Goal: Task Accomplishment & Management: Manage account settings

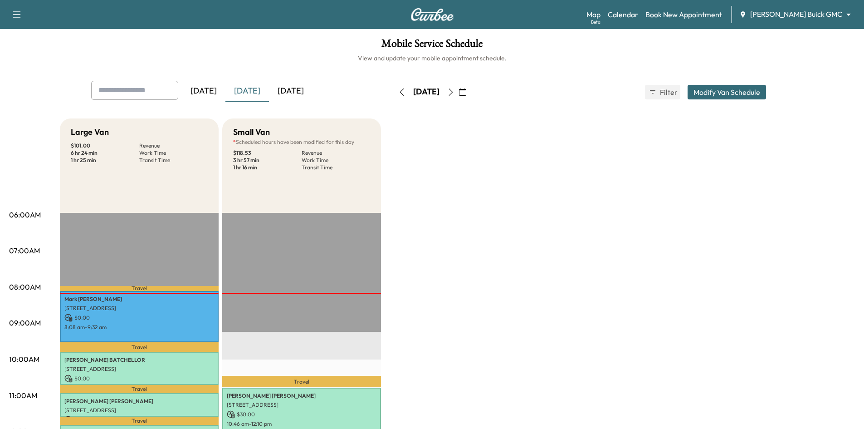
click at [466, 95] on icon "button" at bounding box center [462, 91] width 7 height 7
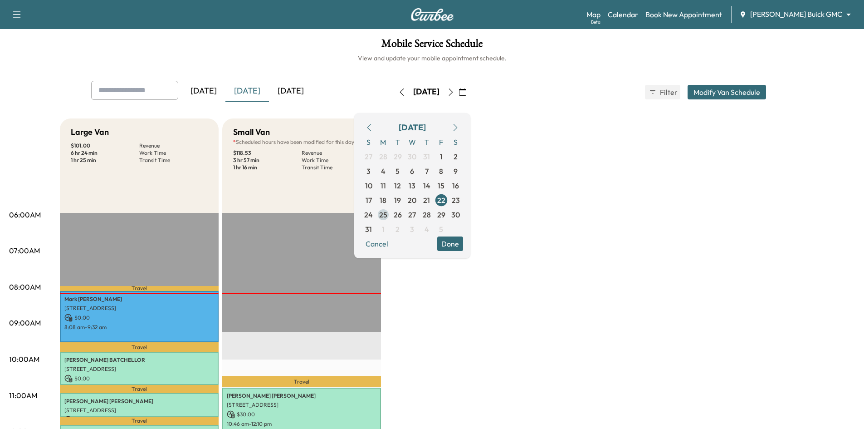
click at [388, 214] on span "25" at bounding box center [383, 214] width 8 height 11
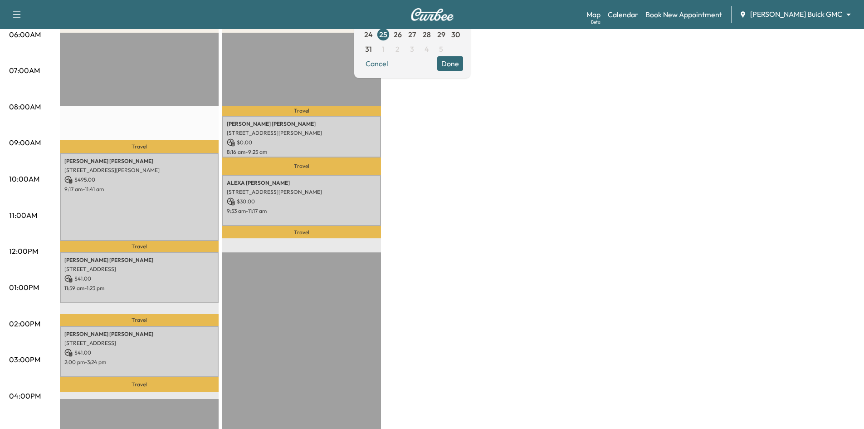
scroll to position [181, 0]
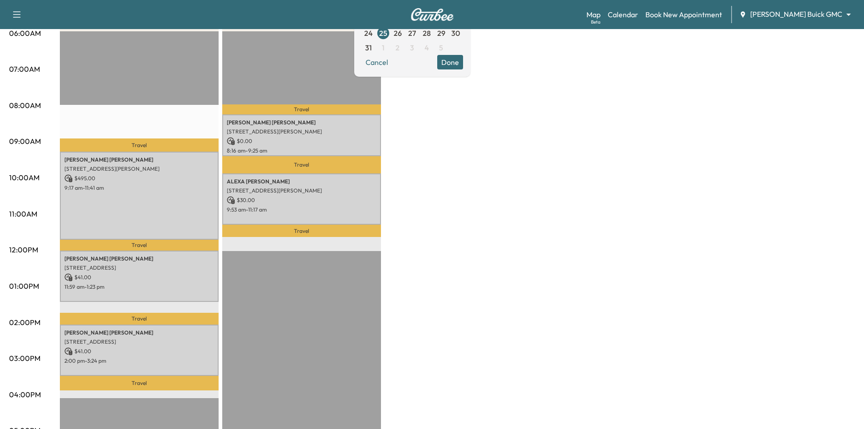
click at [463, 63] on button "Done" at bounding box center [450, 62] width 26 height 15
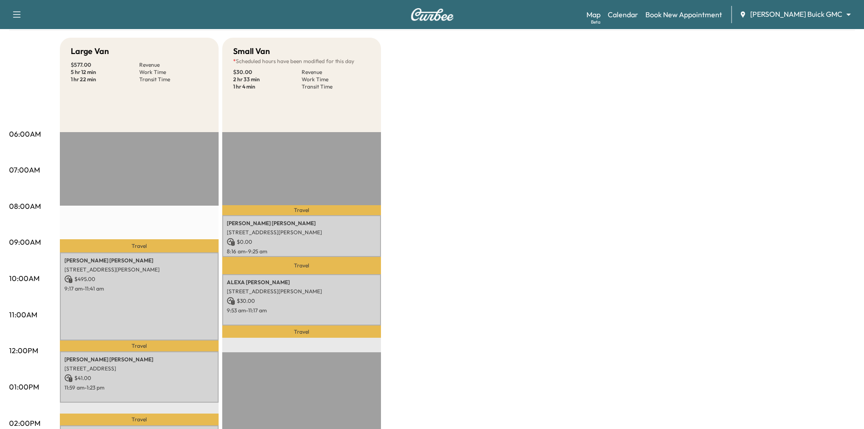
scroll to position [0, 0]
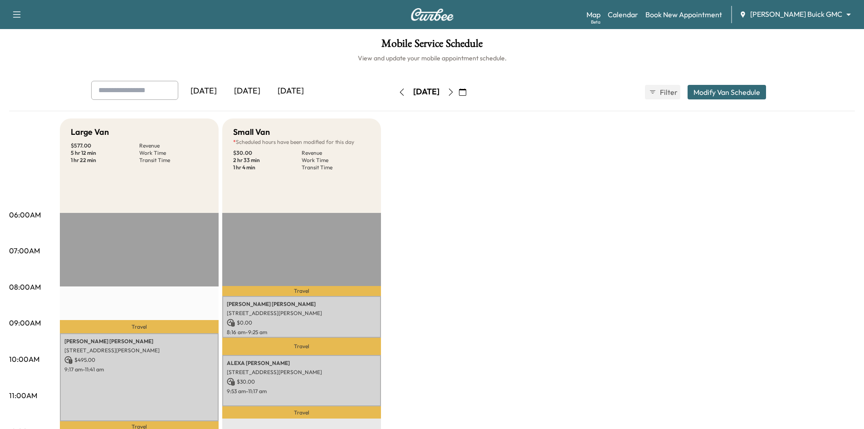
click at [253, 93] on div "[DATE]" at bounding box center [248, 91] width 44 height 21
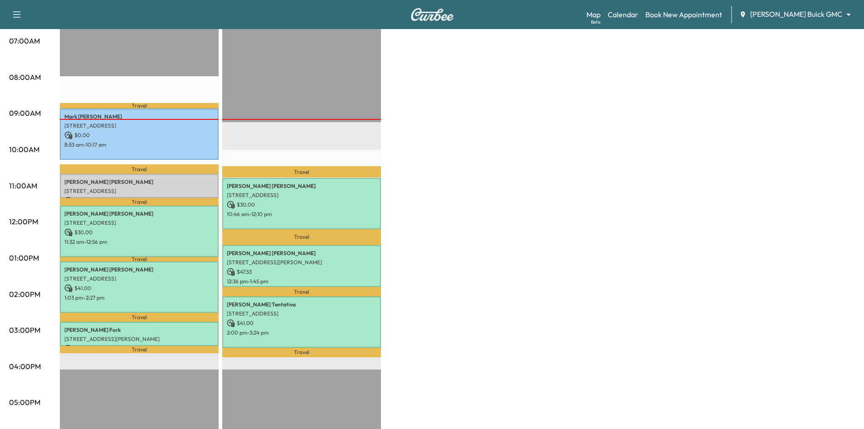
scroll to position [227, 0]
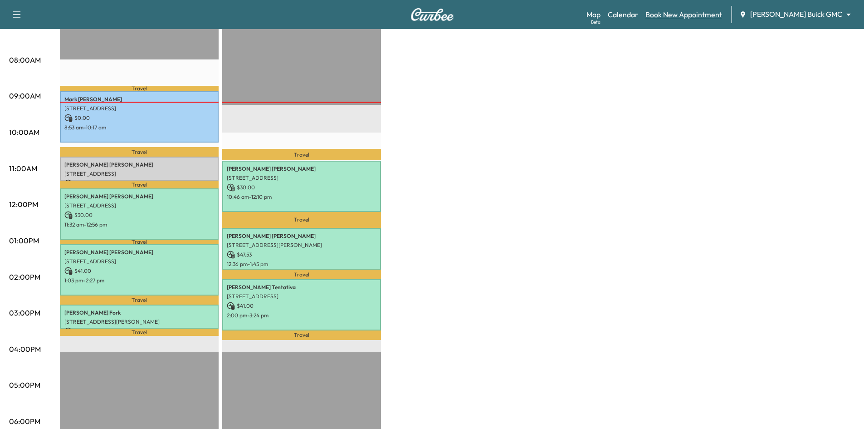
click at [695, 18] on link "Book New Appointment" at bounding box center [684, 14] width 77 height 11
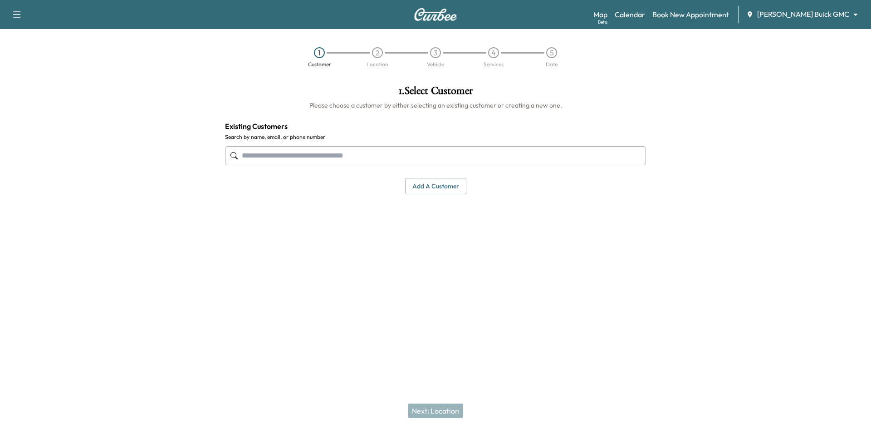
click at [458, 161] on input "text" at bounding box center [435, 155] width 421 height 19
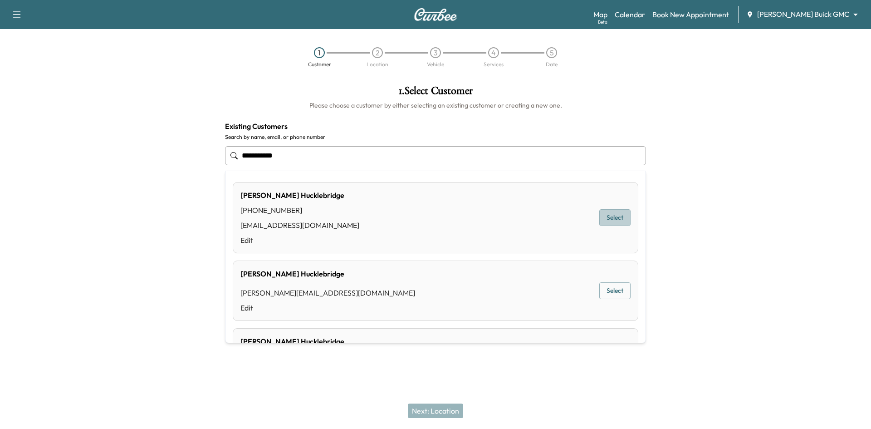
click at [611, 217] on button "Select" at bounding box center [614, 217] width 31 height 17
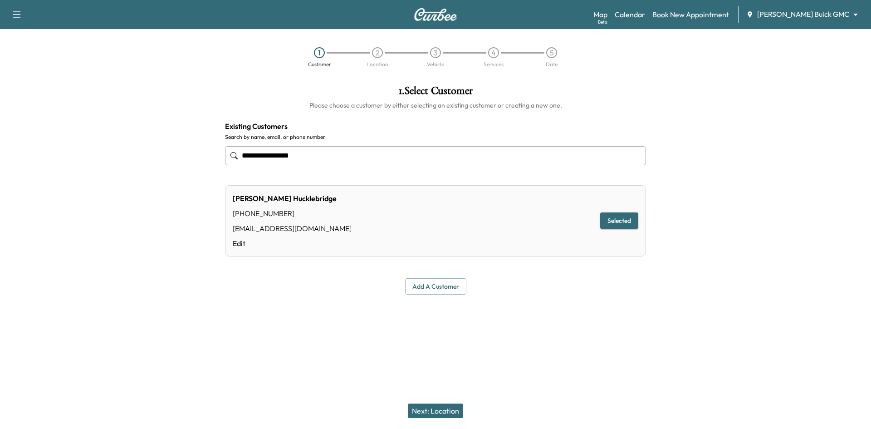
type input "**********"
click at [241, 242] on link "Edit" at bounding box center [292, 243] width 119 height 11
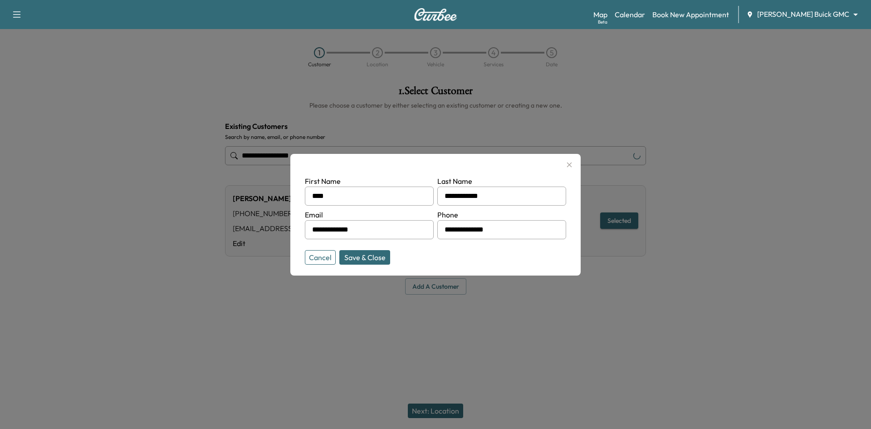
drag, startPoint x: 379, startPoint y: 228, endPoint x: 294, endPoint y: 231, distance: 85.8
click at [294, 232] on div "**********" at bounding box center [435, 215] width 290 height 122
paste input "**********"
type input "**********"
click at [365, 258] on button "Save & Close" at bounding box center [364, 257] width 51 height 15
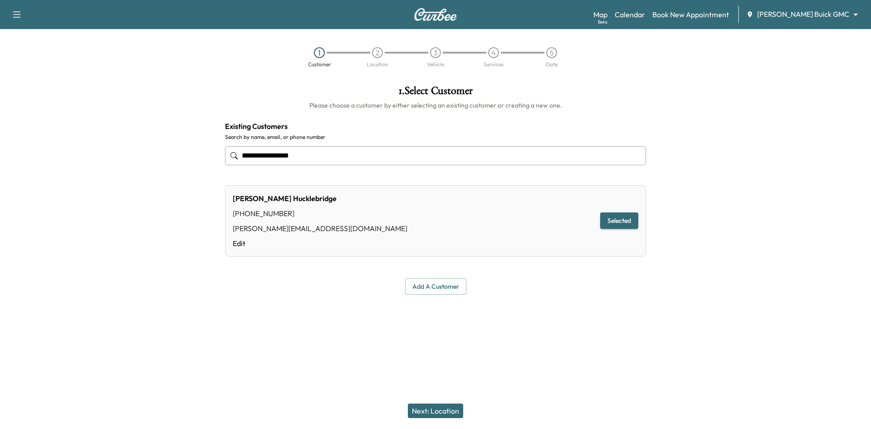
click at [424, 408] on button "Next: Location" at bounding box center [435, 410] width 55 height 15
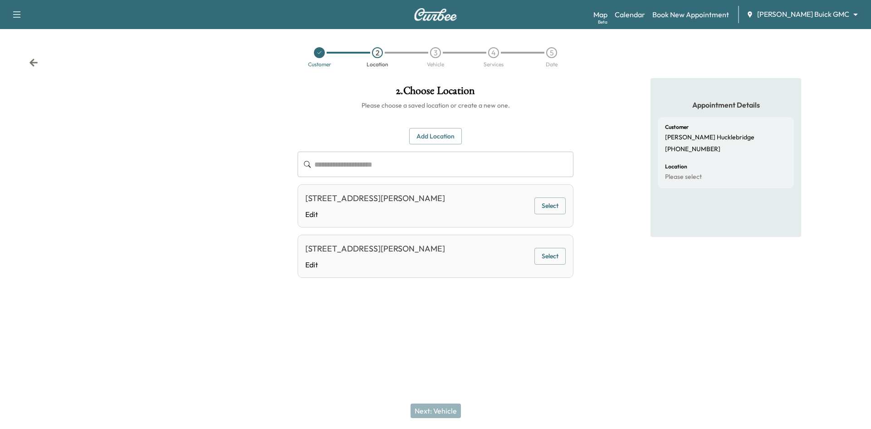
click at [418, 134] on button "Add Location" at bounding box center [435, 136] width 53 height 17
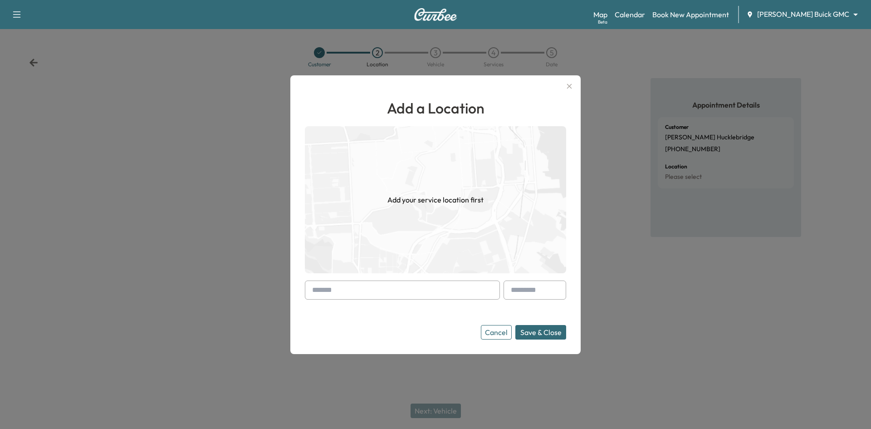
click at [466, 297] on input "text" at bounding box center [402, 289] width 195 height 19
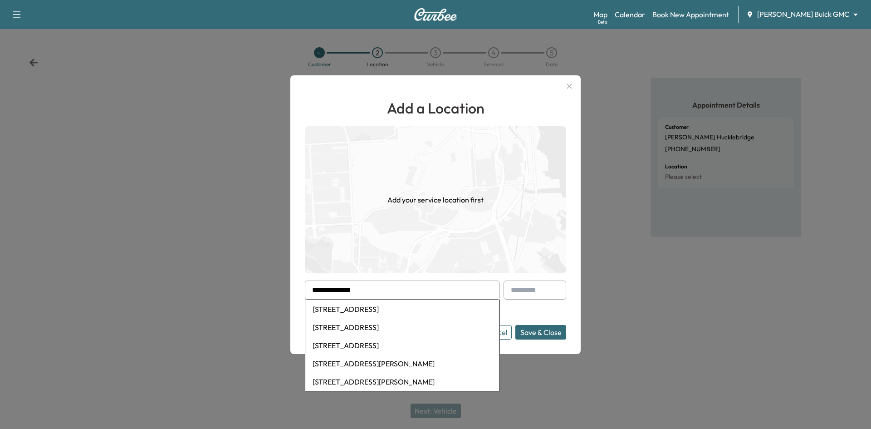
click at [429, 311] on li "6001 Windhaven Parkway, Plano, TX, USA" at bounding box center [402, 309] width 194 height 18
type input "**********"
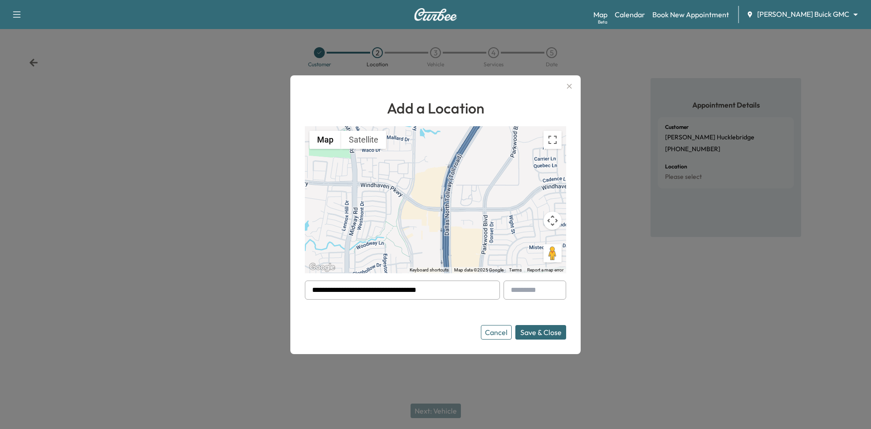
click at [528, 289] on input "text" at bounding box center [535, 289] width 63 height 19
type input "***"
click at [535, 334] on button "Save & Close" at bounding box center [540, 332] width 51 height 15
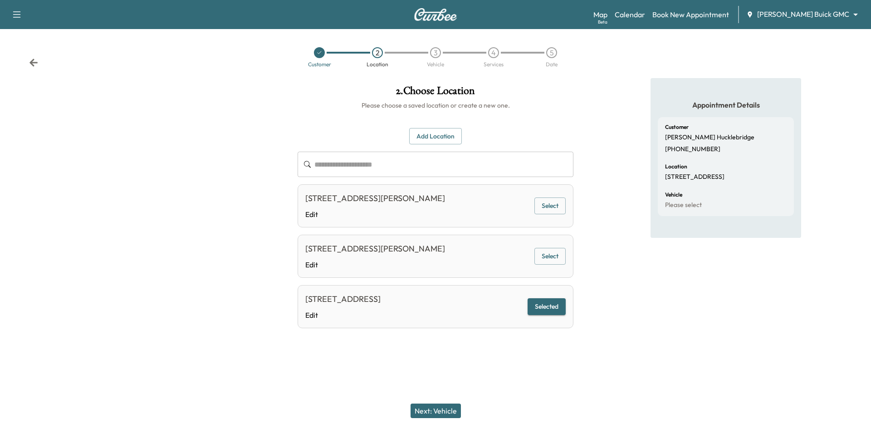
click at [441, 409] on button "Next: Vehicle" at bounding box center [436, 410] width 50 height 15
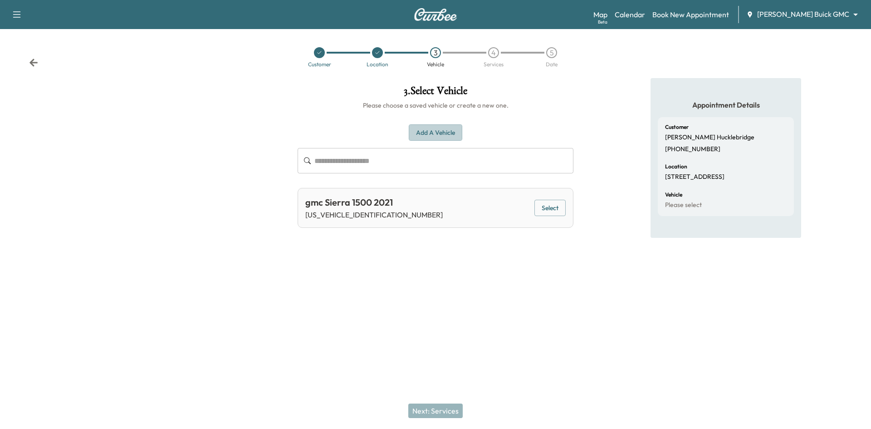
click at [446, 134] on button "Add a Vehicle" at bounding box center [436, 132] width 54 height 17
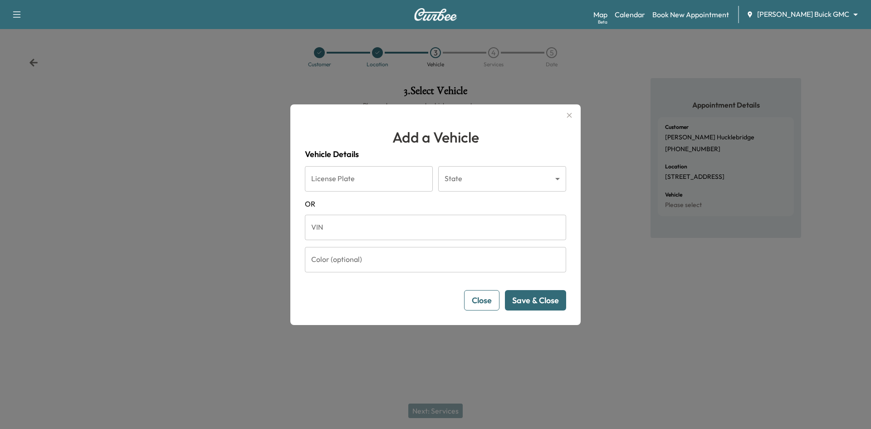
click at [339, 231] on input "VIN" at bounding box center [435, 227] width 261 height 25
paste input "**********"
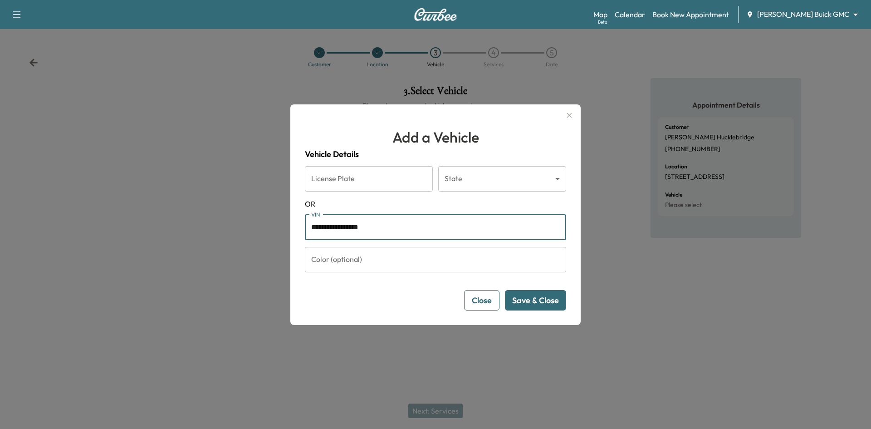
type input "**********"
click at [537, 297] on button "Save & Close" at bounding box center [535, 300] width 61 height 20
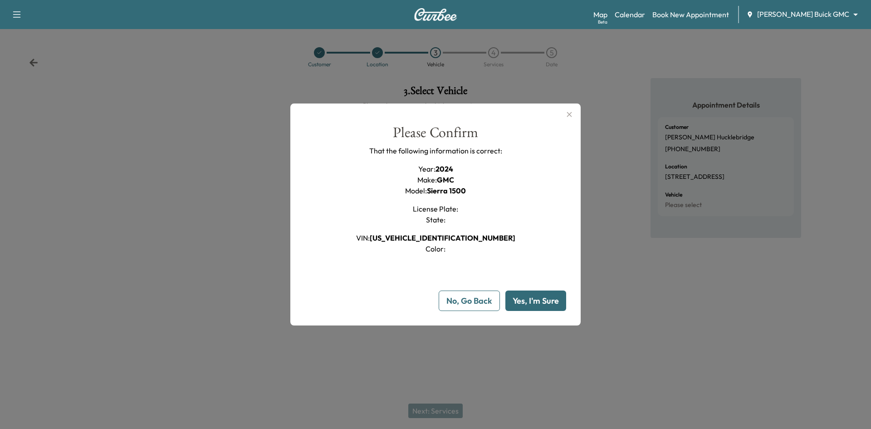
click at [536, 299] on button "Yes, I'm Sure" at bounding box center [535, 300] width 61 height 20
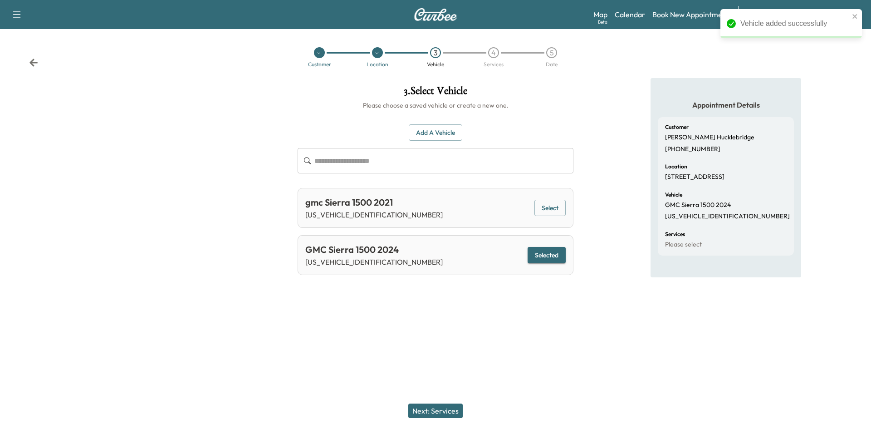
click at [451, 409] on button "Next: Services" at bounding box center [435, 410] width 54 height 15
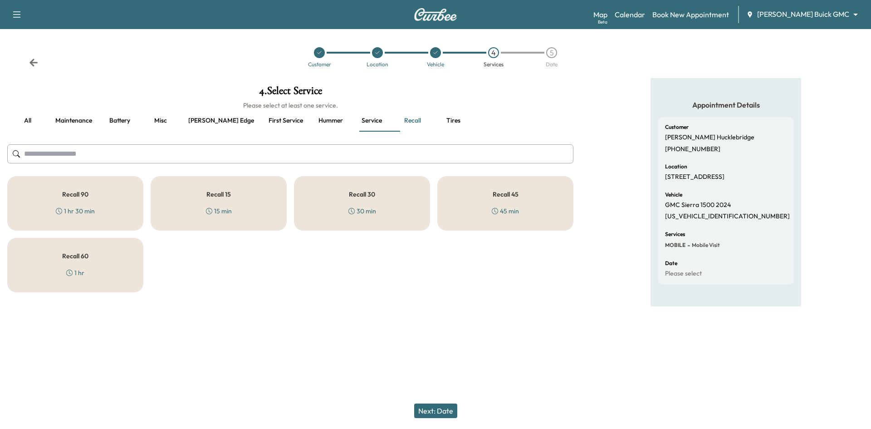
click at [383, 204] on div "Recall 30 30 min" at bounding box center [362, 203] width 136 height 54
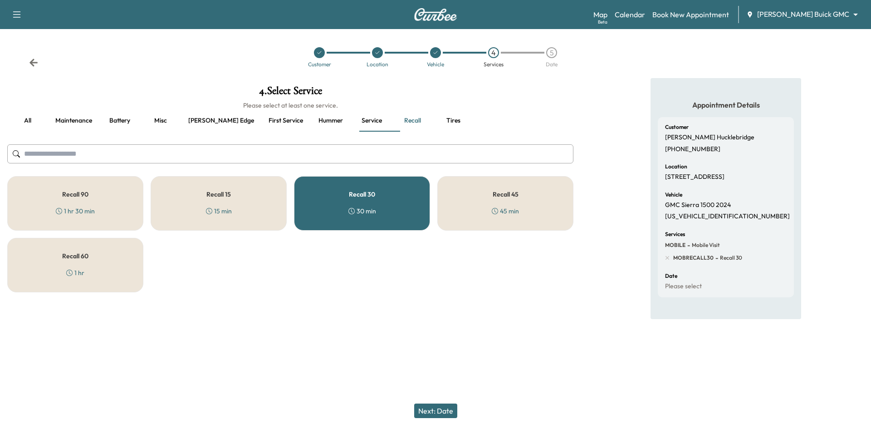
click at [425, 407] on button "Next: Date" at bounding box center [435, 410] width 43 height 15
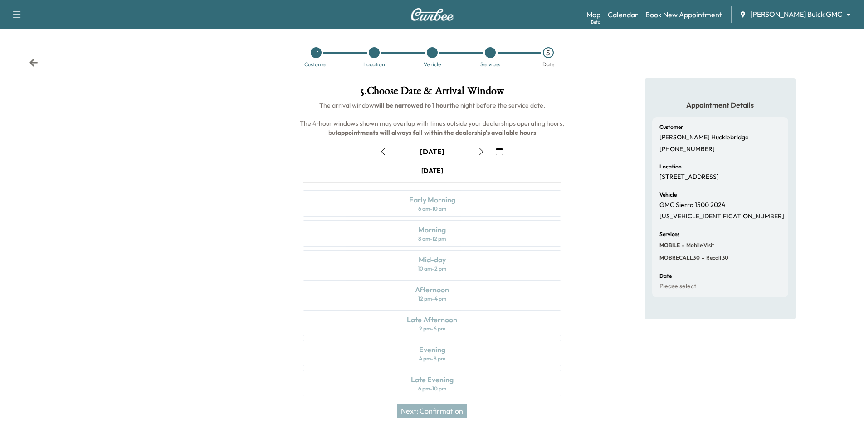
click at [498, 151] on icon "button" at bounding box center [499, 151] width 7 height 7
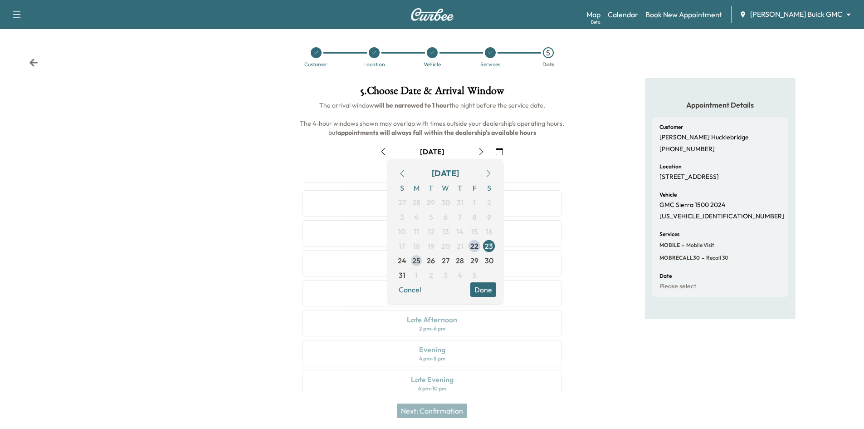
click at [422, 262] on span "25" at bounding box center [416, 260] width 15 height 15
click at [492, 289] on button "Done" at bounding box center [484, 289] width 26 height 15
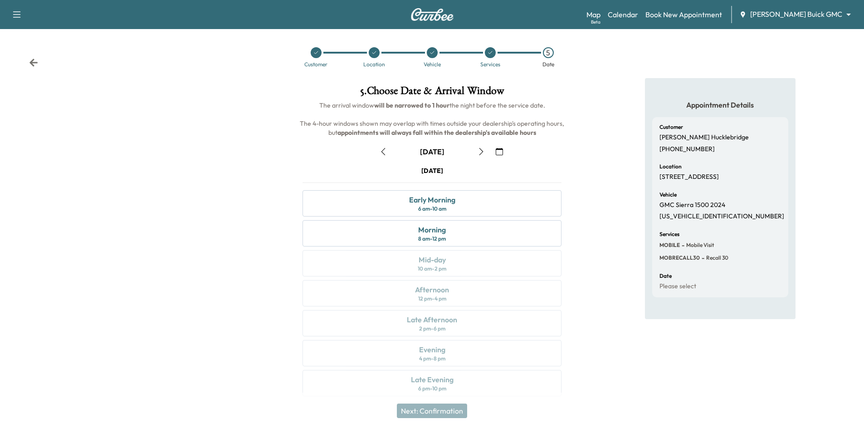
click at [312, 54] on div at bounding box center [316, 52] width 11 height 11
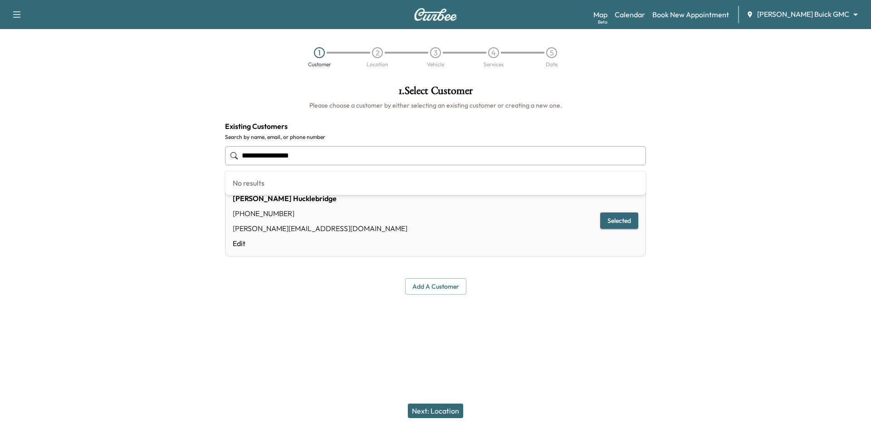
drag, startPoint x: 316, startPoint y: 160, endPoint x: 202, endPoint y: 163, distance: 113.5
click at [200, 163] on div "**********" at bounding box center [435, 190] width 871 height 224
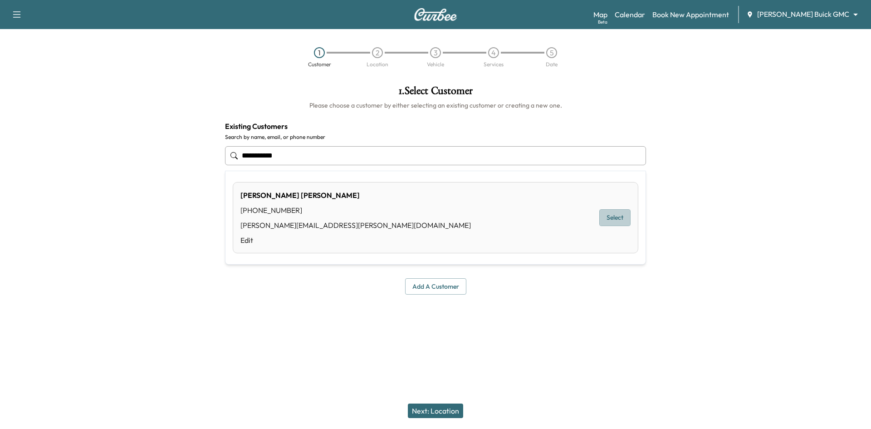
click at [620, 218] on button "Select" at bounding box center [614, 217] width 31 height 17
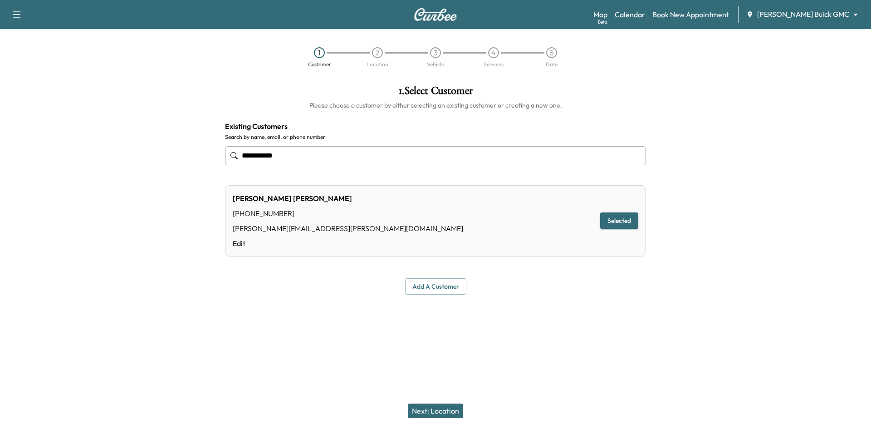
type input "**********"
click at [439, 415] on button "Next: Location" at bounding box center [435, 410] width 55 height 15
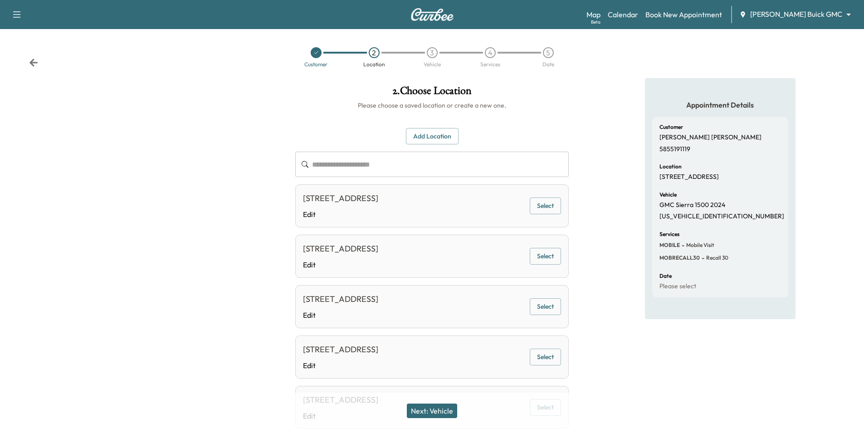
click at [544, 206] on button "Select" at bounding box center [545, 205] width 31 height 17
click at [437, 411] on button "Next: Vehicle" at bounding box center [432, 410] width 50 height 15
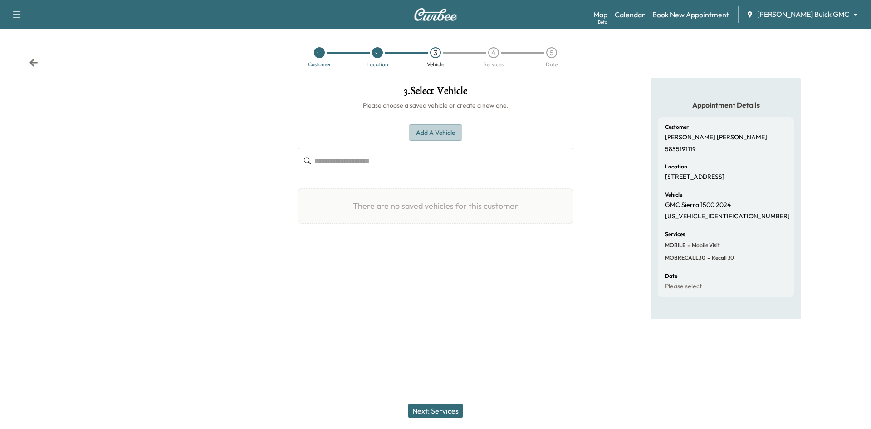
click at [435, 131] on button "Add a Vehicle" at bounding box center [436, 132] width 54 height 17
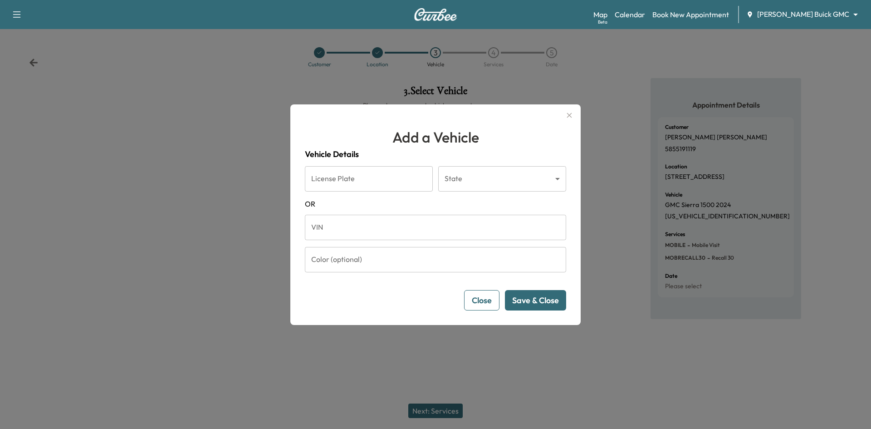
drag, startPoint x: 332, startPoint y: 237, endPoint x: 329, endPoint y: 232, distance: 5.3
click at [332, 237] on input "VIN" at bounding box center [435, 227] width 261 height 25
paste input "**********"
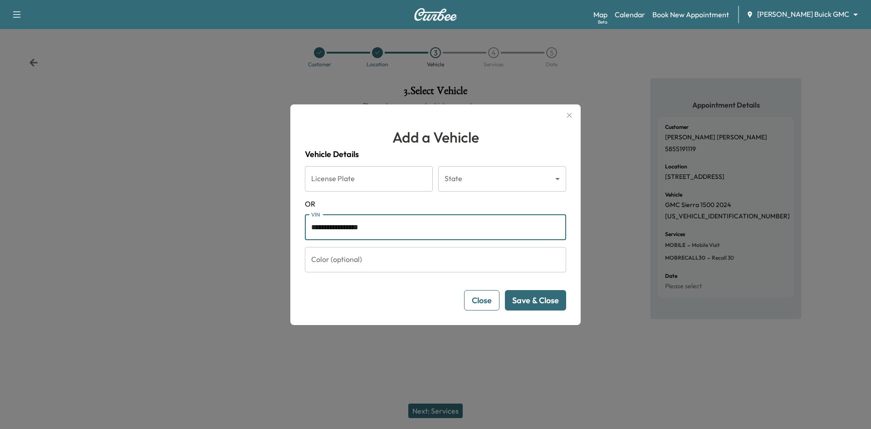
type input "**********"
click at [555, 307] on button "Save & Close" at bounding box center [535, 300] width 61 height 20
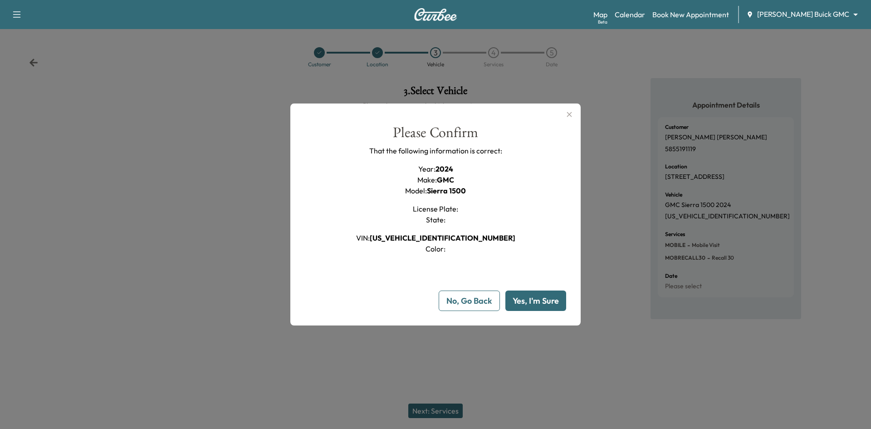
click at [542, 302] on button "Yes, I'm Sure" at bounding box center [535, 300] width 61 height 20
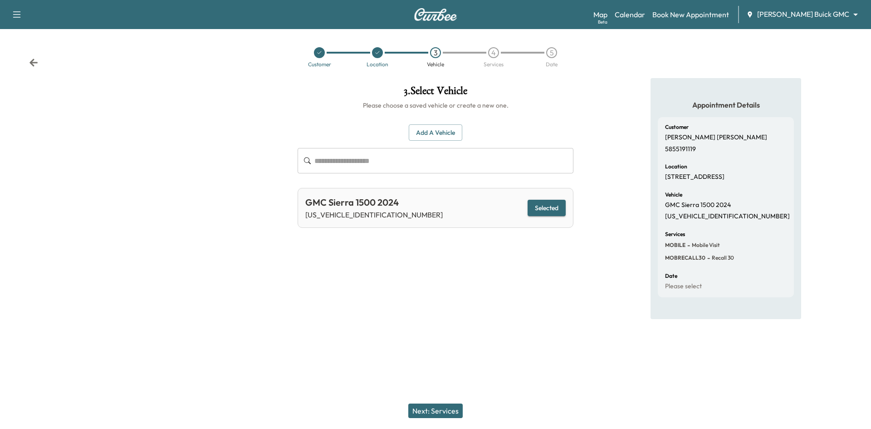
click at [437, 412] on button "Next: Services" at bounding box center [435, 410] width 54 height 15
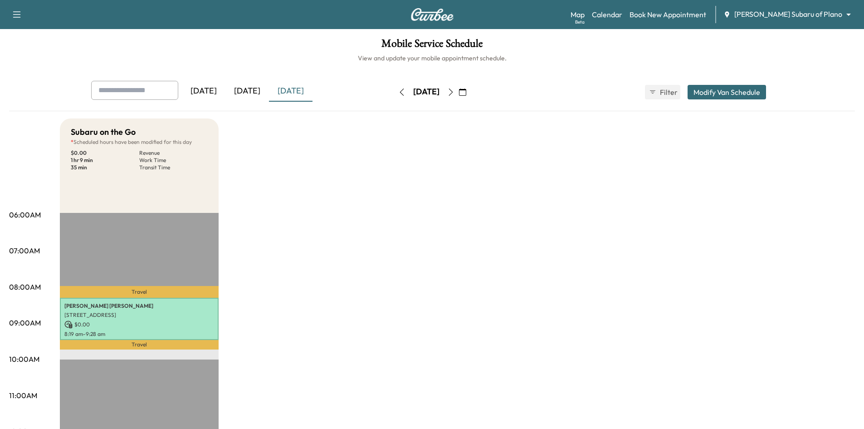
click at [466, 92] on icon "button" at bounding box center [462, 91] width 7 height 7
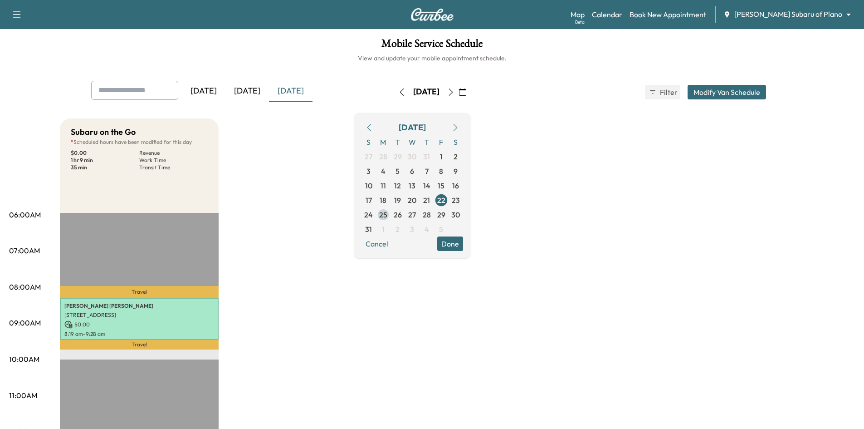
click at [388, 216] on span "25" at bounding box center [383, 214] width 8 height 11
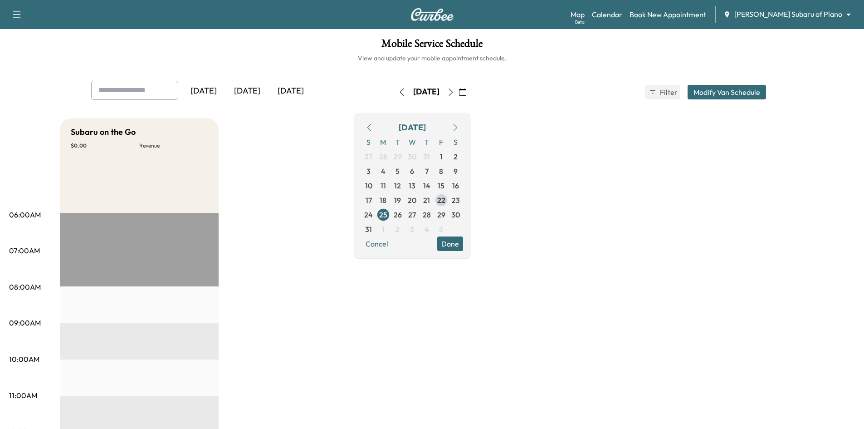
click at [446, 203] on span "22" at bounding box center [441, 200] width 8 height 11
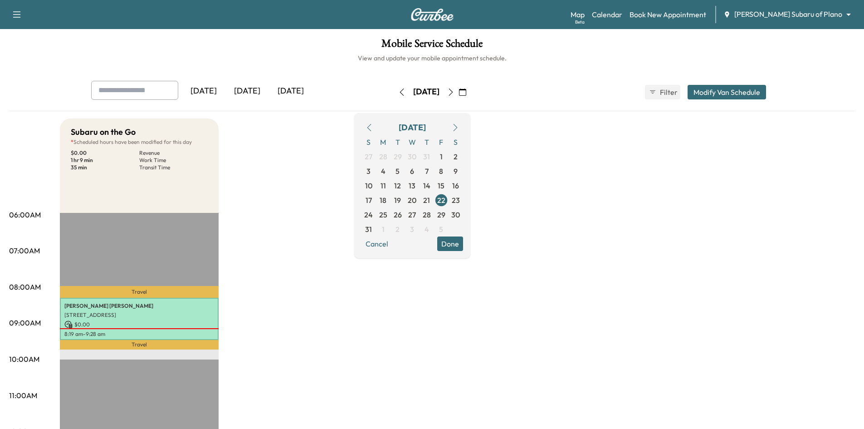
click at [463, 240] on button "Done" at bounding box center [450, 243] width 26 height 15
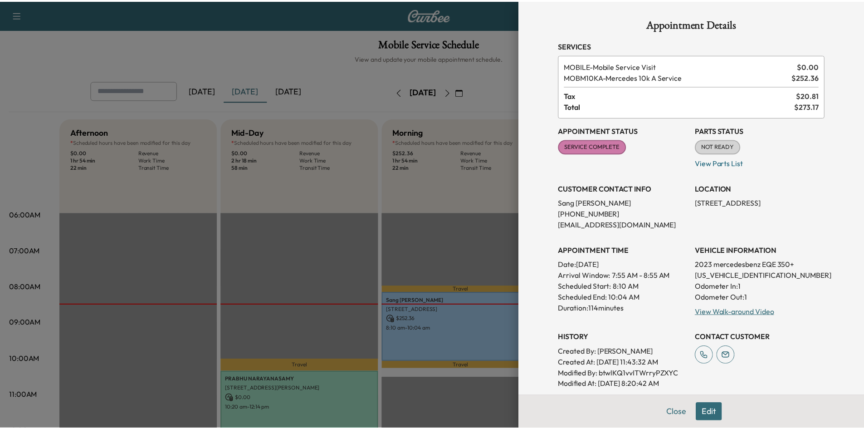
scroll to position [91, 0]
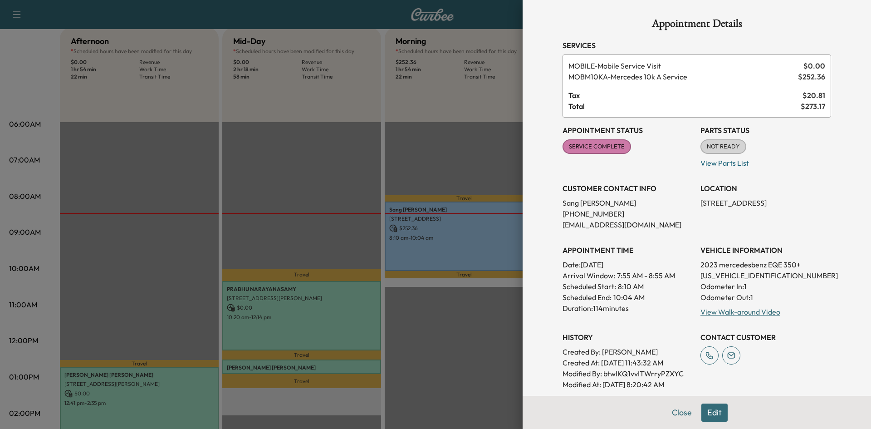
click at [408, 99] on div at bounding box center [435, 214] width 871 height 429
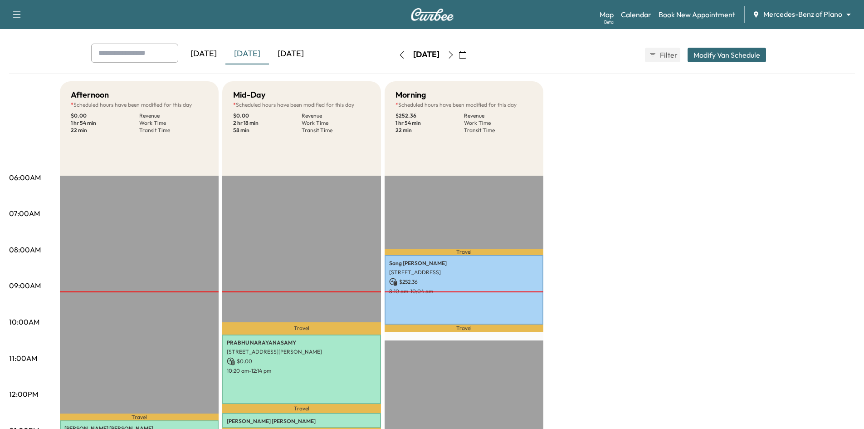
scroll to position [0, 0]
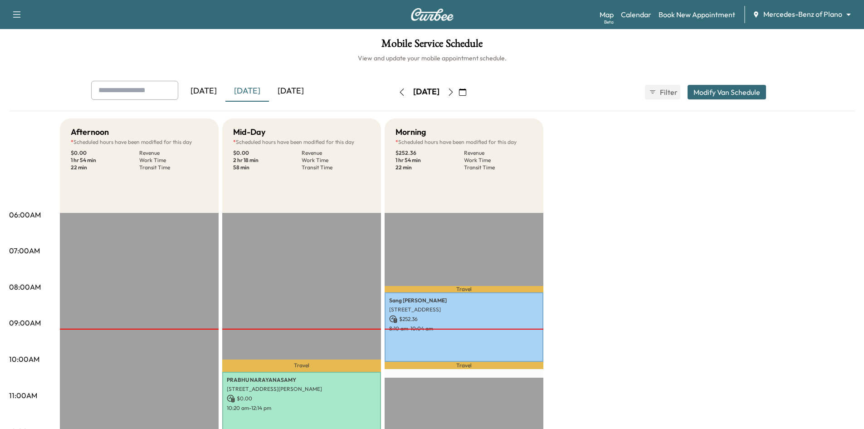
click at [466, 93] on icon "button" at bounding box center [462, 91] width 7 height 7
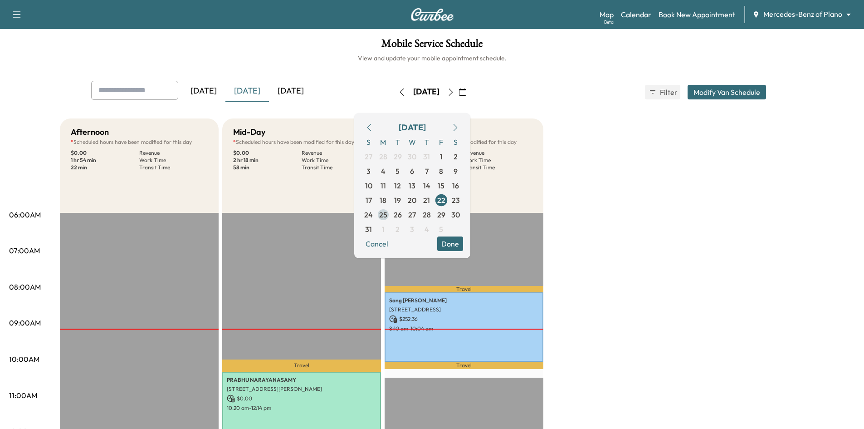
click at [388, 218] on span "25" at bounding box center [383, 214] width 8 height 11
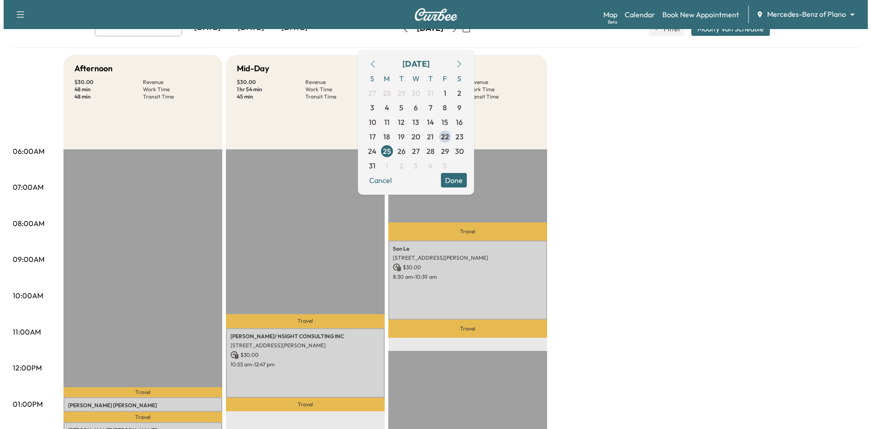
scroll to position [227, 0]
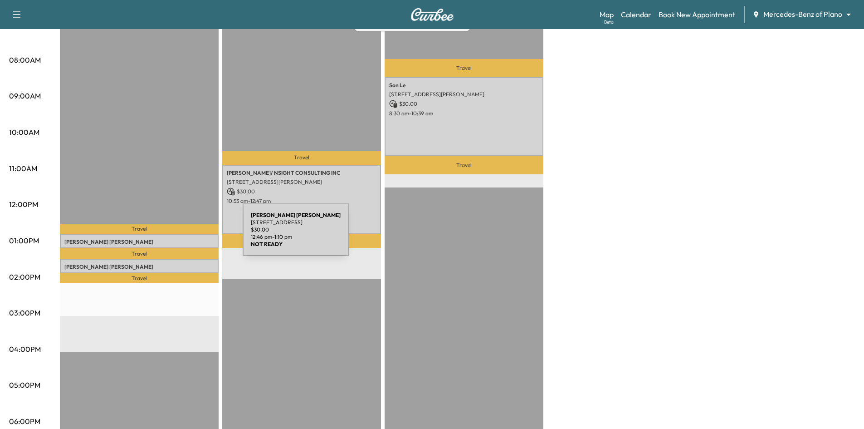
click at [175, 238] on p "[PERSON_NAME]" at bounding box center [139, 241] width 150 height 7
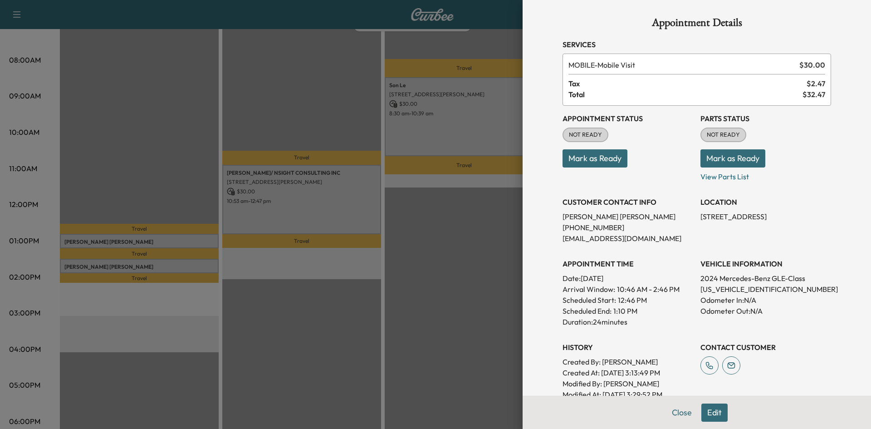
scroll to position [0, 0]
click at [398, 270] on div at bounding box center [435, 214] width 871 height 429
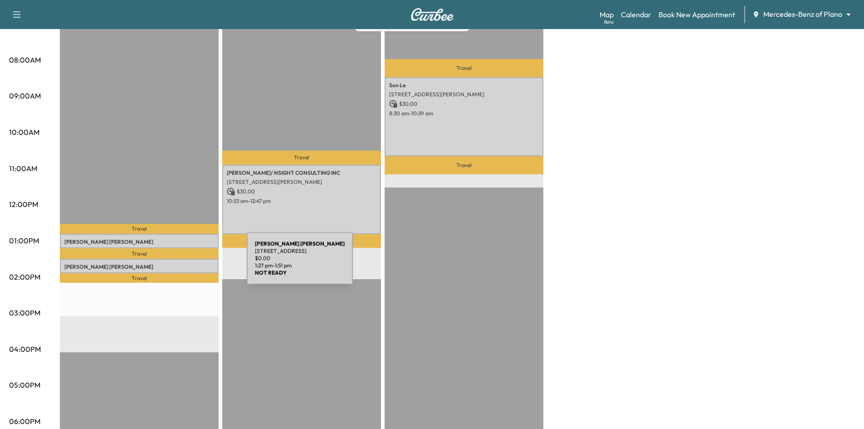
click at [179, 264] on p "[PERSON_NAME]" at bounding box center [139, 266] width 150 height 7
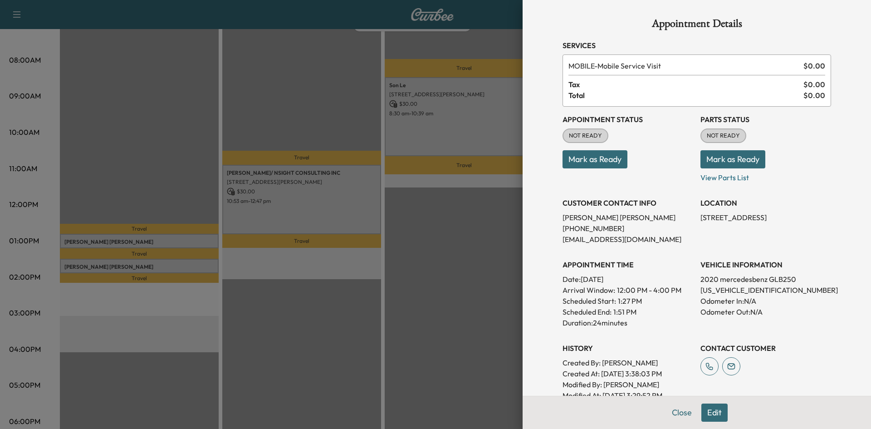
scroll to position [172, 0]
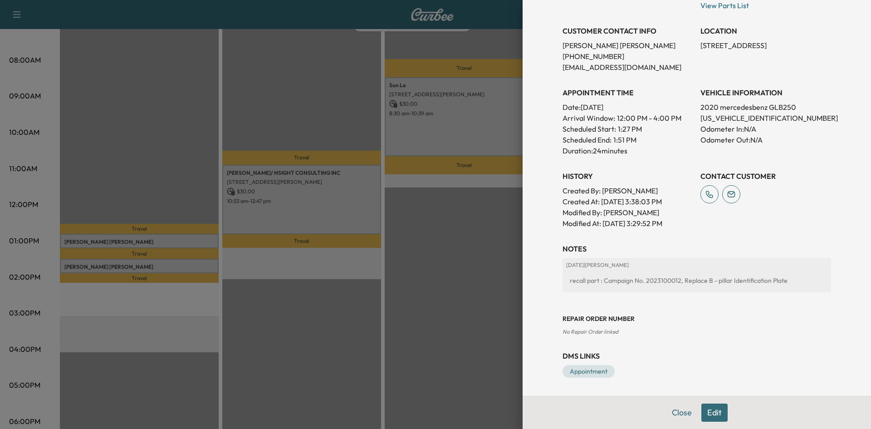
click at [750, 119] on p "[US_VEHICLE_IDENTIFICATION_NUMBER]" at bounding box center [766, 118] width 131 height 11
copy p "[US_VEHICLE_IDENTIFICATION_NUMBER]"
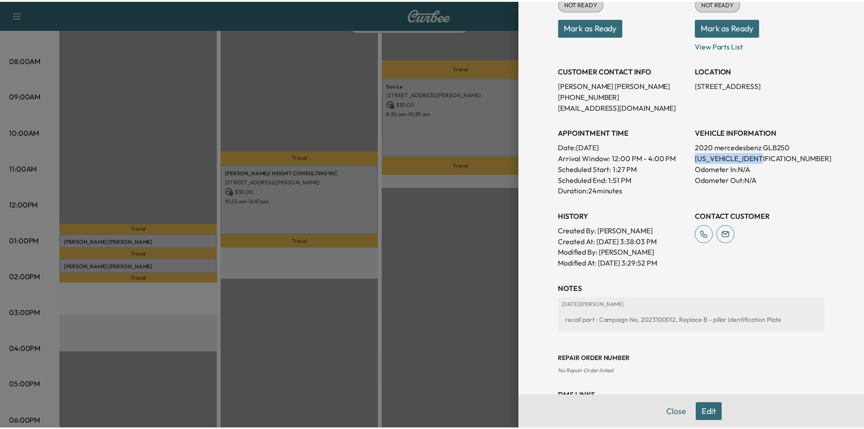
scroll to position [136, 0]
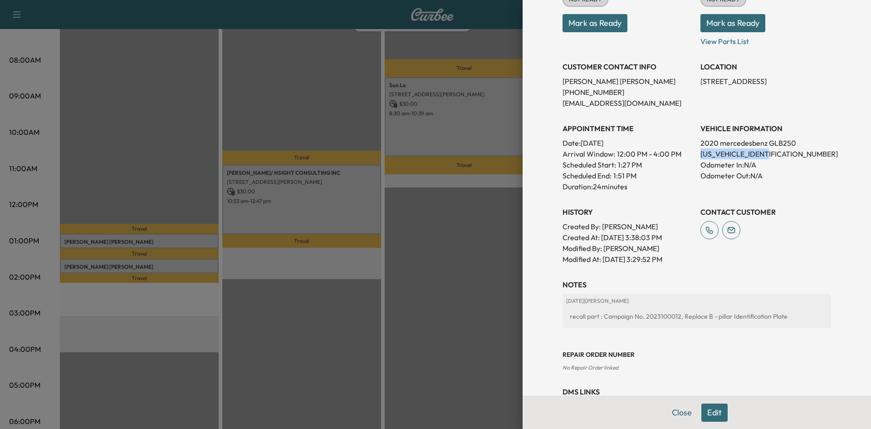
drag, startPoint x: 674, startPoint y: 412, endPoint x: 641, endPoint y: 325, distance: 93.4
click at [675, 411] on button "Close" at bounding box center [682, 412] width 32 height 18
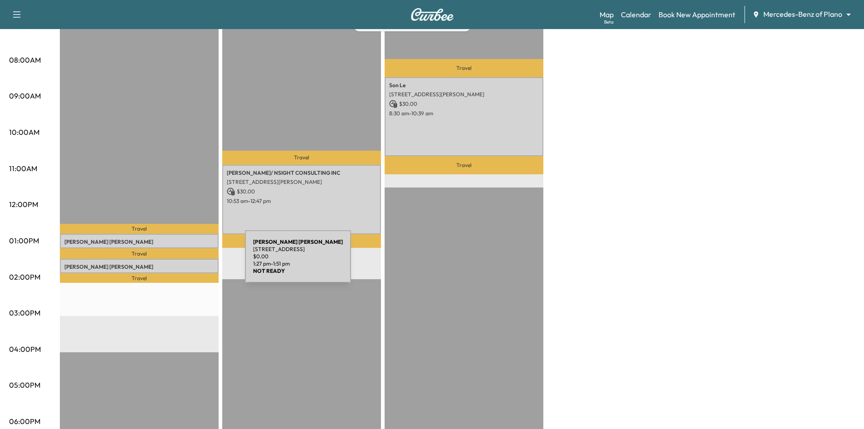
click at [177, 263] on p "[PERSON_NAME]" at bounding box center [139, 266] width 150 height 7
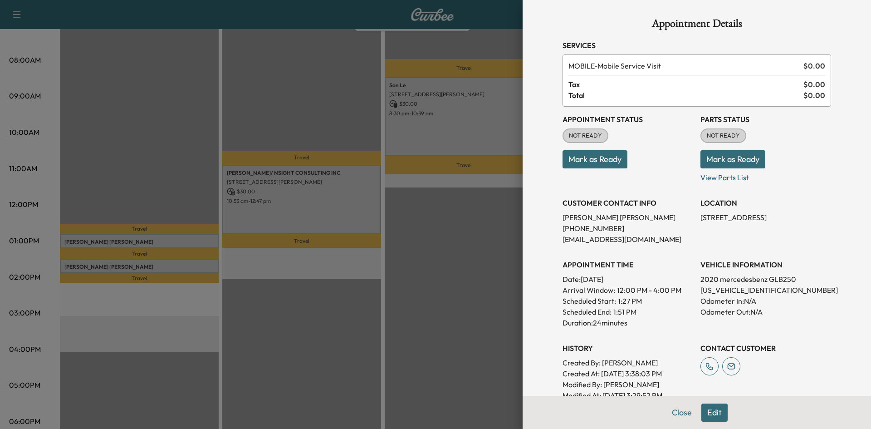
click at [491, 216] on div at bounding box center [435, 214] width 871 height 429
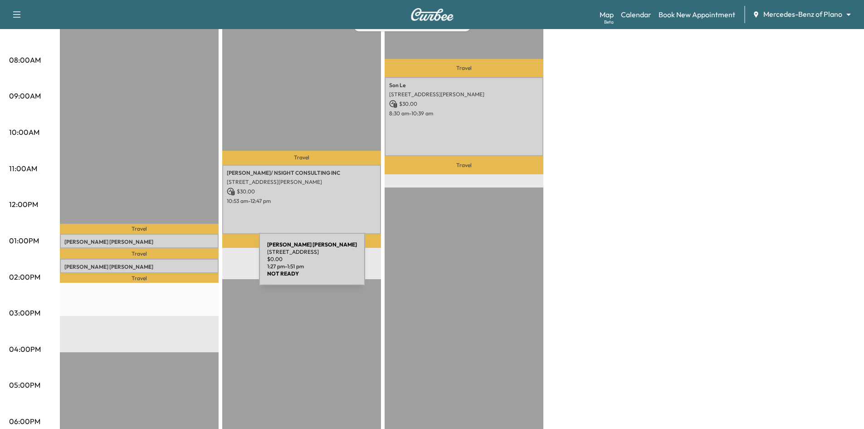
click at [191, 265] on p "[PERSON_NAME]" at bounding box center [139, 266] width 150 height 7
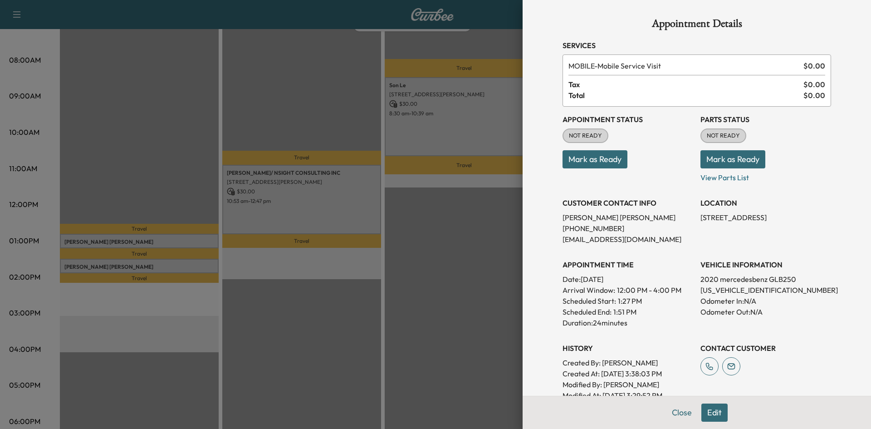
drag, startPoint x: 442, startPoint y: 268, endPoint x: 428, endPoint y: 235, distance: 36.0
click at [442, 267] on div at bounding box center [435, 214] width 871 height 429
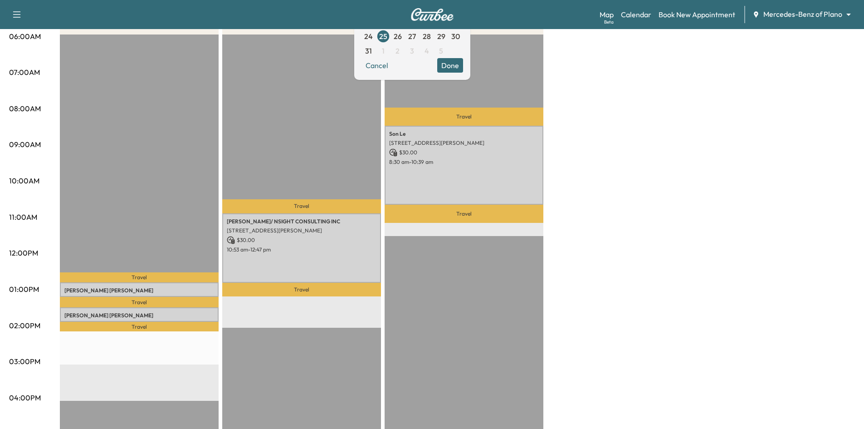
scroll to position [45, 0]
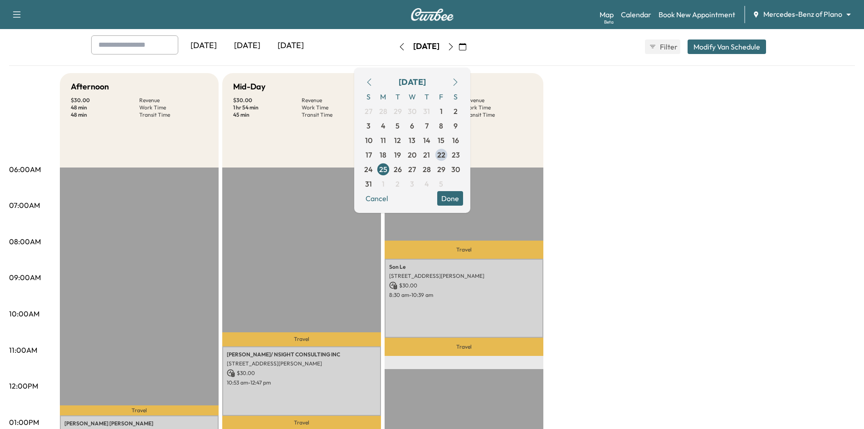
click at [252, 47] on div "[DATE]" at bounding box center [248, 45] width 44 height 21
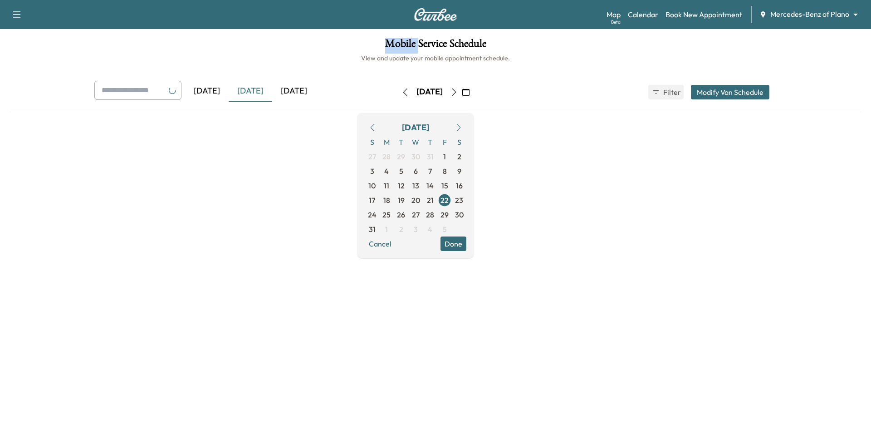
click at [252, 47] on h1 "Mobile Service Schedule" at bounding box center [435, 45] width 853 height 15
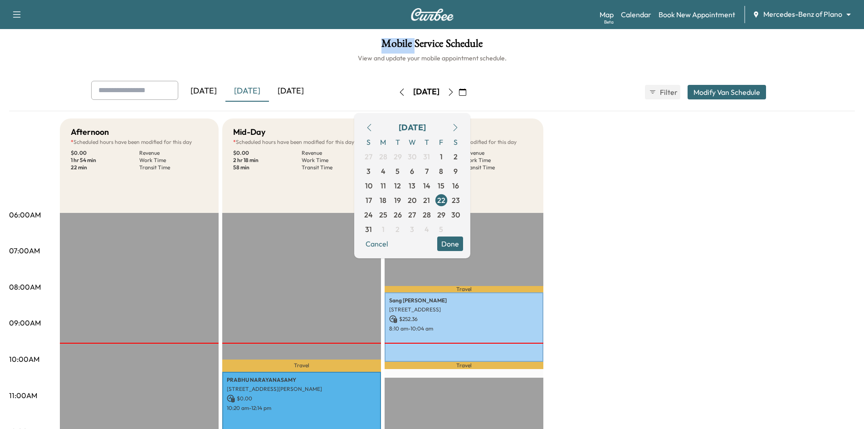
click at [247, 93] on div "[DATE]" at bounding box center [248, 91] width 44 height 21
drag, startPoint x: 466, startPoint y: 245, endPoint x: 418, endPoint y: 250, distance: 47.4
click at [463, 246] on button "Done" at bounding box center [450, 243] width 26 height 15
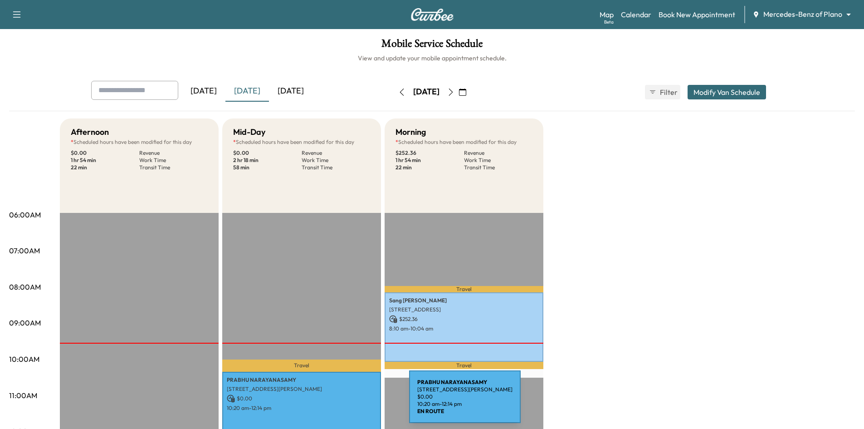
click at [341, 404] on p "10:20 am - 12:14 pm" at bounding box center [302, 407] width 150 height 7
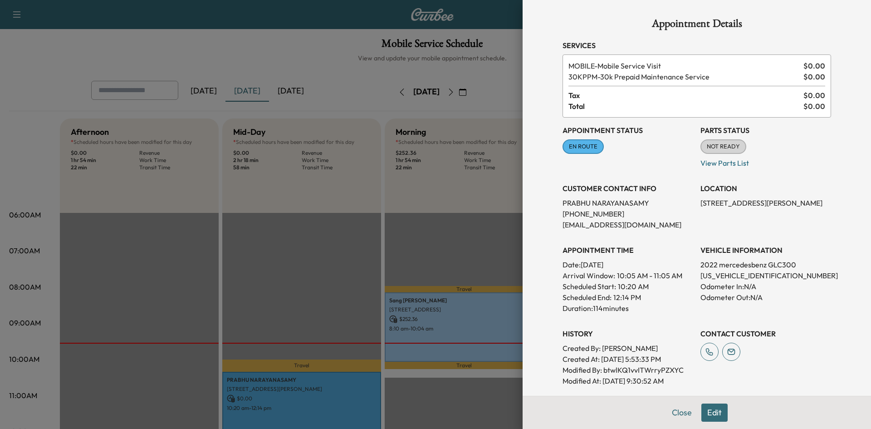
click at [702, 275] on p "[US_VEHICLE_IDENTIFICATION_NUMBER]" at bounding box center [766, 275] width 131 height 11
copy p "[US_VEHICLE_IDENTIFICATION_NUMBER]"
click at [390, 209] on div at bounding box center [435, 214] width 871 height 429
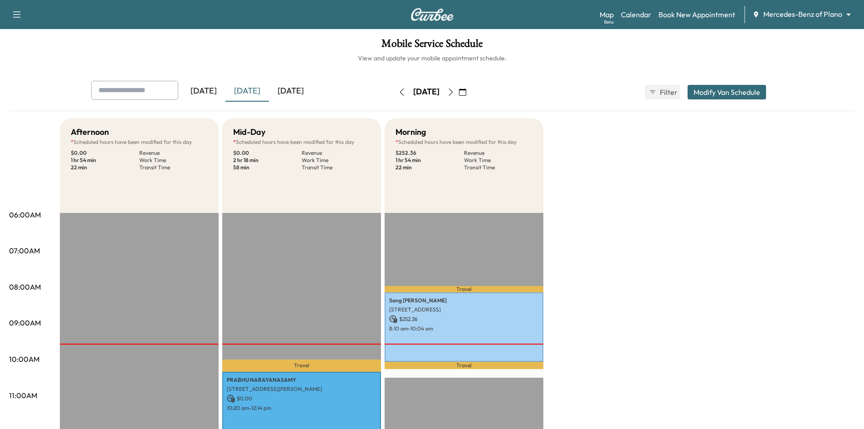
click at [466, 93] on icon "button" at bounding box center [462, 91] width 7 height 7
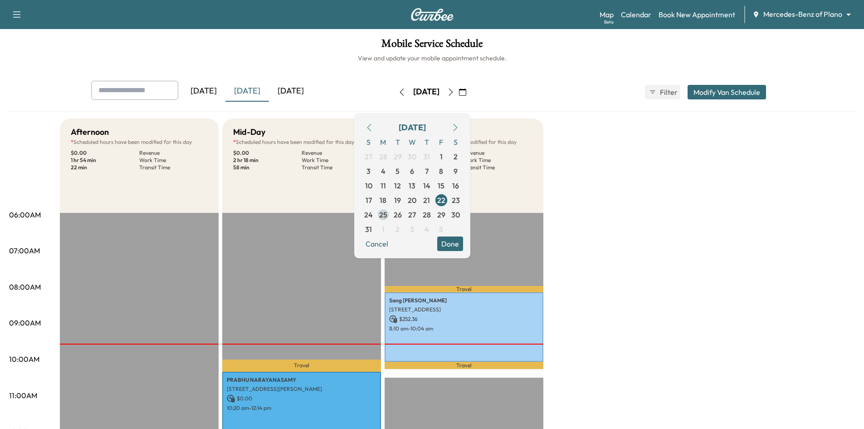
click at [388, 216] on span "25" at bounding box center [383, 214] width 8 height 11
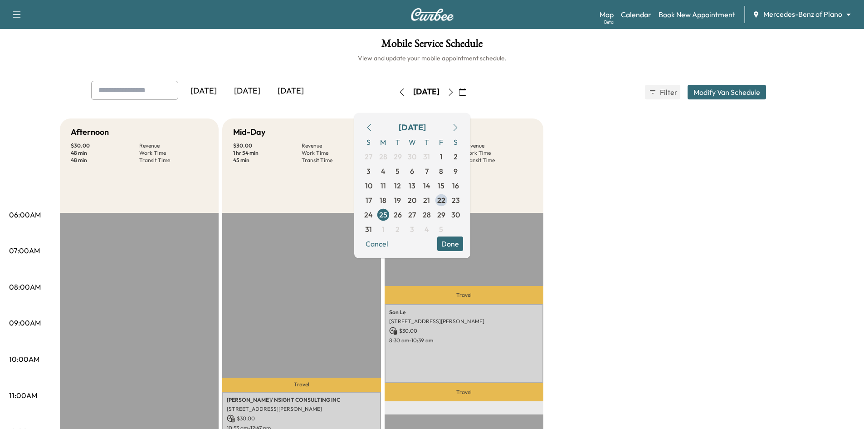
click at [463, 245] on button "Done" at bounding box center [450, 243] width 26 height 15
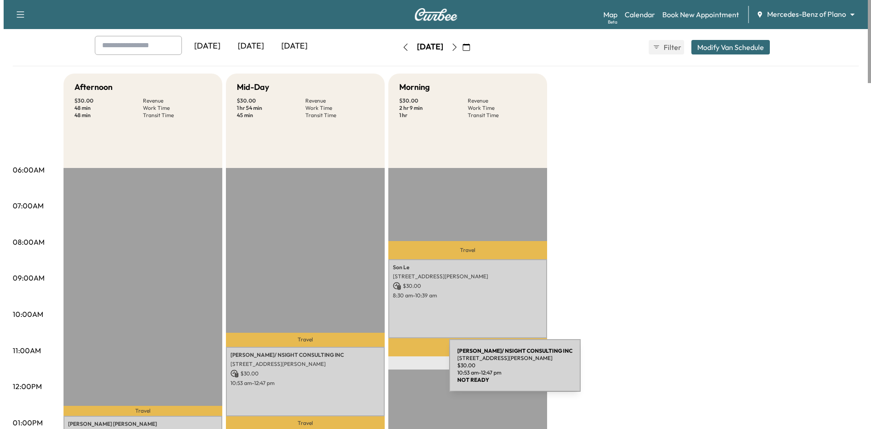
scroll to position [136, 0]
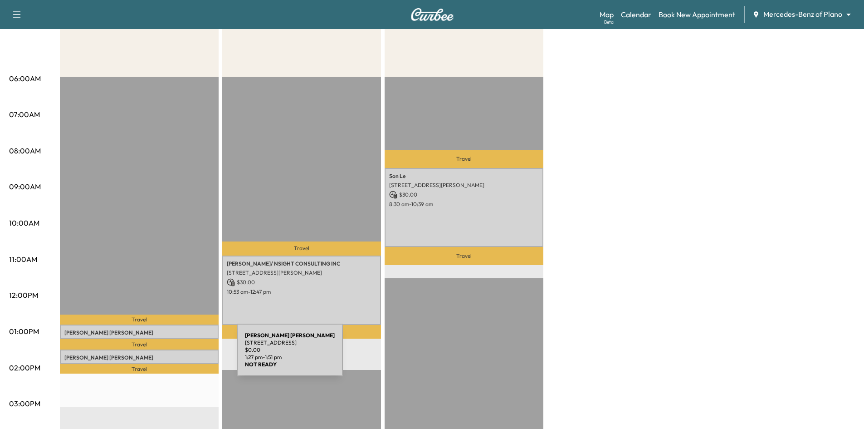
click at [169, 355] on p "[PERSON_NAME]" at bounding box center [139, 357] width 150 height 7
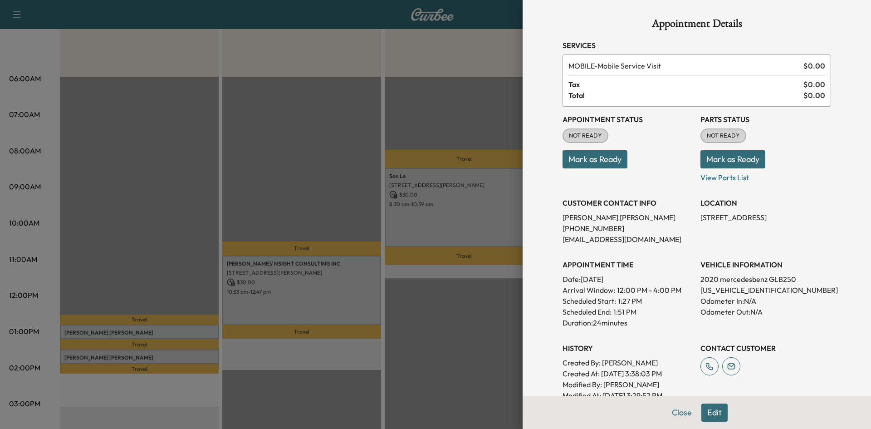
click at [701, 410] on button "Edit" at bounding box center [714, 412] width 26 height 18
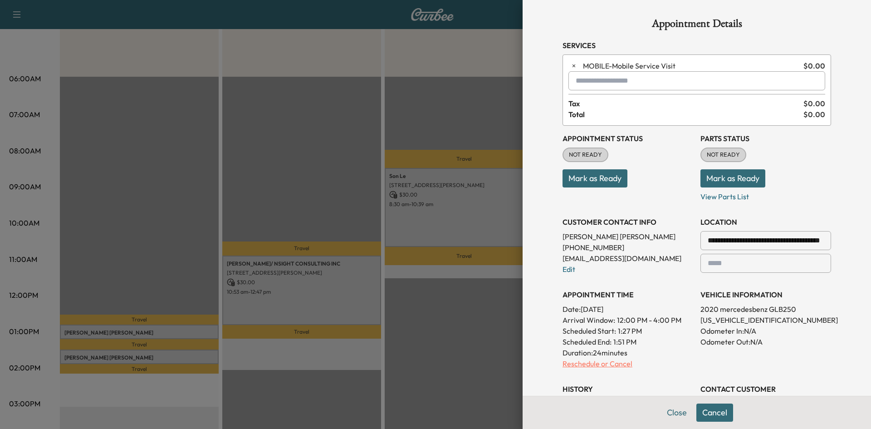
click at [609, 367] on p "Reschedule or Cancel" at bounding box center [628, 363] width 131 height 11
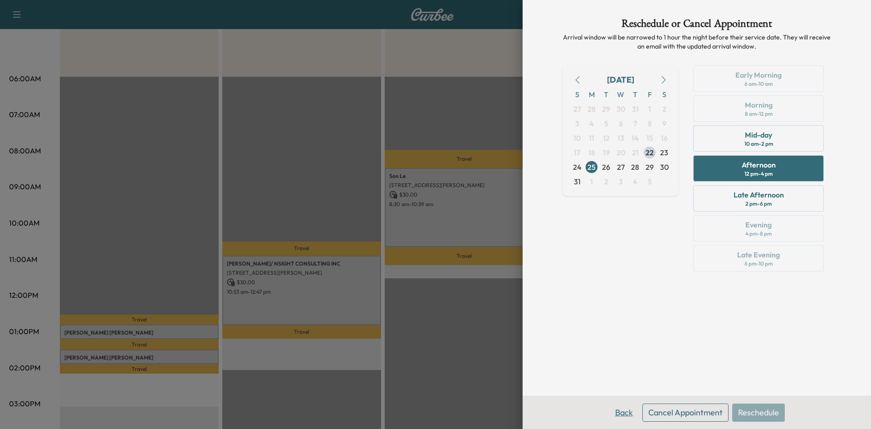
click at [621, 414] on button "Back" at bounding box center [623, 412] width 29 height 18
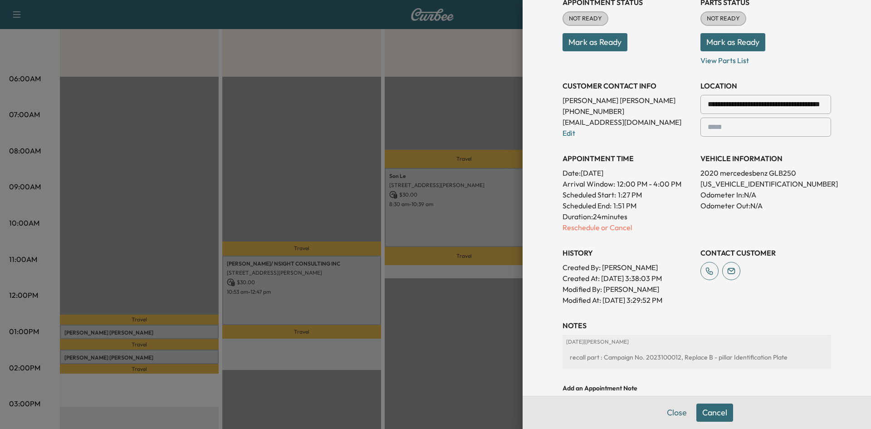
click at [707, 414] on button "Cancel" at bounding box center [715, 412] width 37 height 18
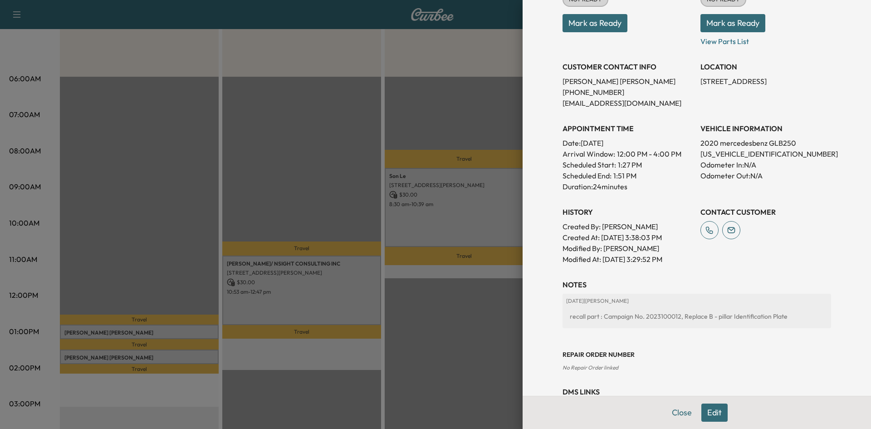
scroll to position [117, 0]
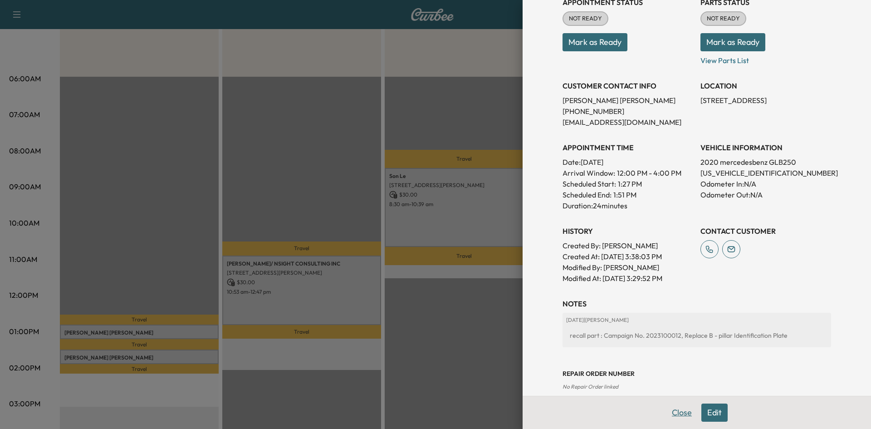
click at [680, 415] on button "Close" at bounding box center [682, 412] width 32 height 18
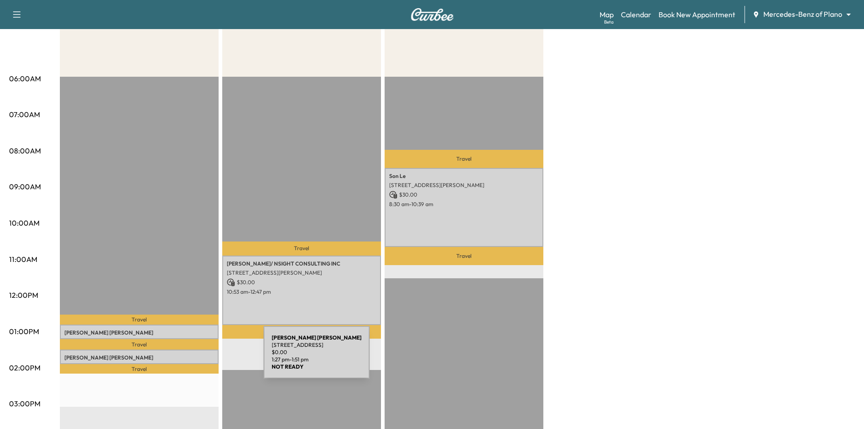
click at [196, 358] on p "[PERSON_NAME]" at bounding box center [139, 357] width 150 height 7
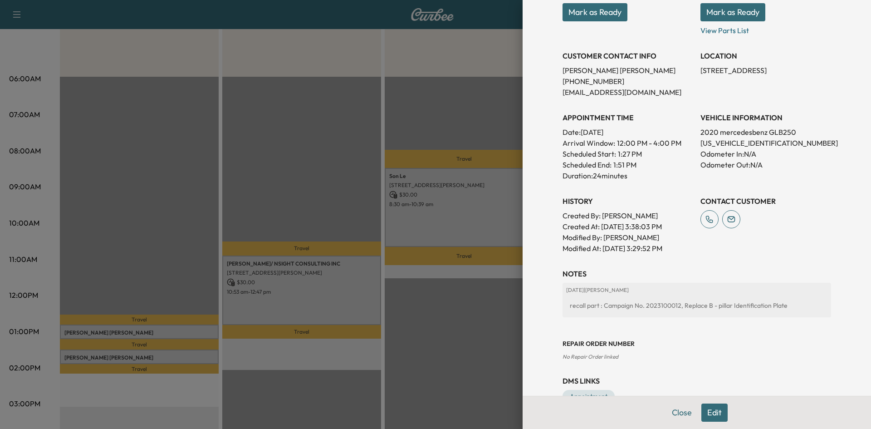
scroll to position [172, 0]
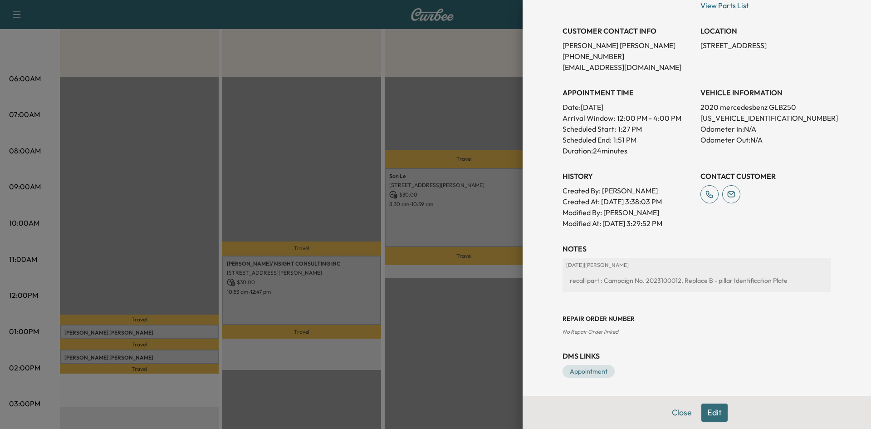
click at [704, 411] on button "Edit" at bounding box center [714, 412] width 26 height 18
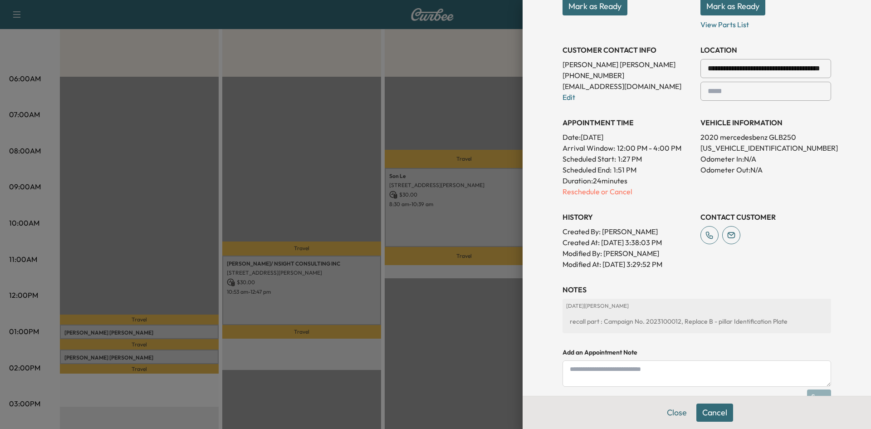
scroll to position [191, 0]
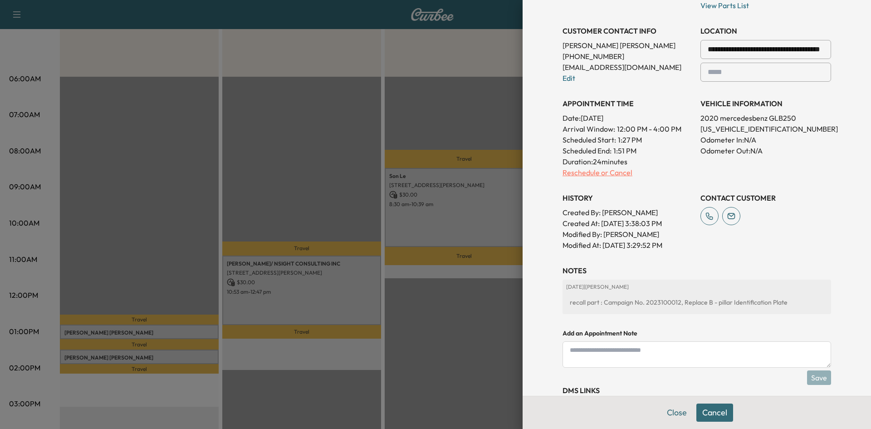
click at [612, 172] on p "Reschedule or Cancel" at bounding box center [628, 172] width 131 height 11
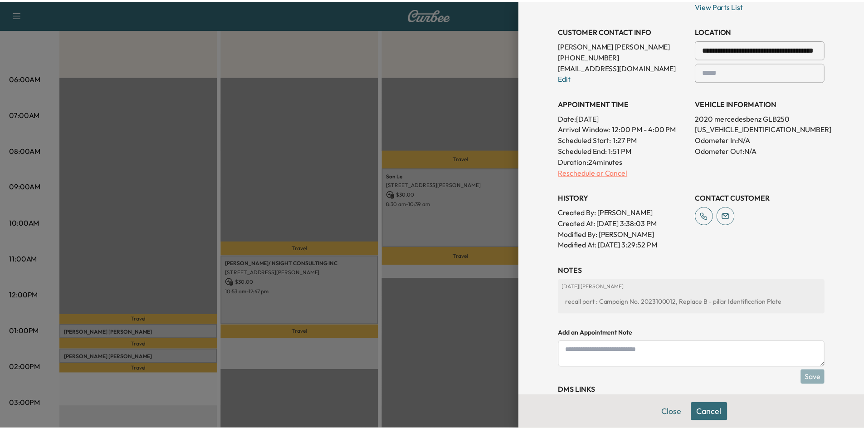
scroll to position [0, 0]
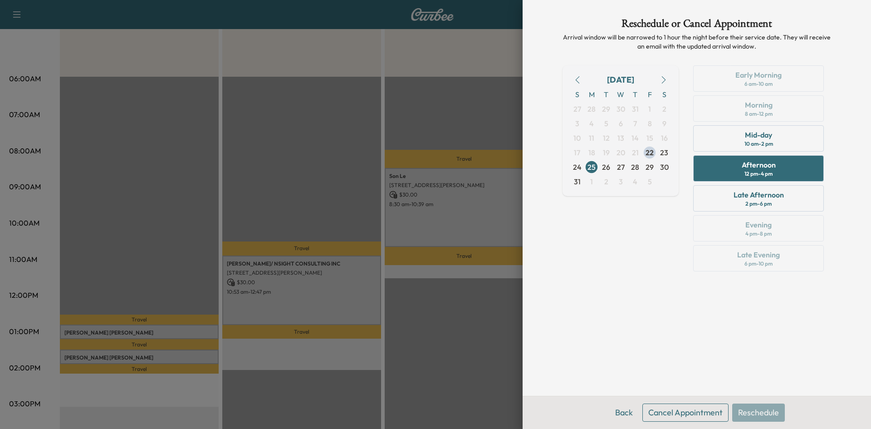
click at [705, 304] on div "Reschedule or Cancel Appointment Arrival window will be narrowed to 1 hour the …" at bounding box center [697, 198] width 290 height 396
click at [621, 412] on button "Back" at bounding box center [623, 412] width 29 height 18
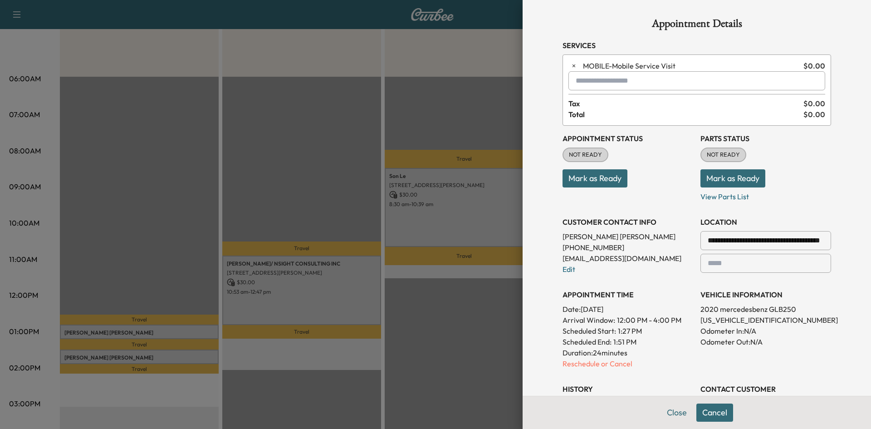
drag, startPoint x: 603, startPoint y: 364, endPoint x: 609, endPoint y: 363, distance: 6.9
click at [603, 365] on p "Reschedule or Cancel" at bounding box center [628, 363] width 131 height 11
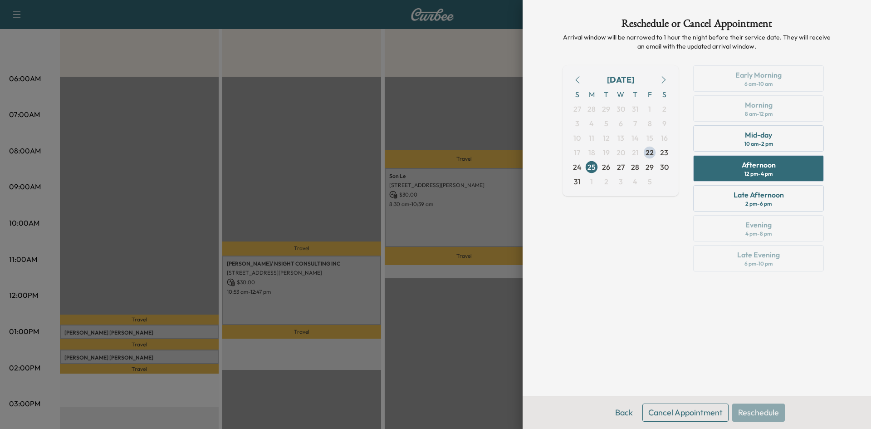
click at [677, 408] on button "Cancel Appointment" at bounding box center [686, 412] width 86 height 18
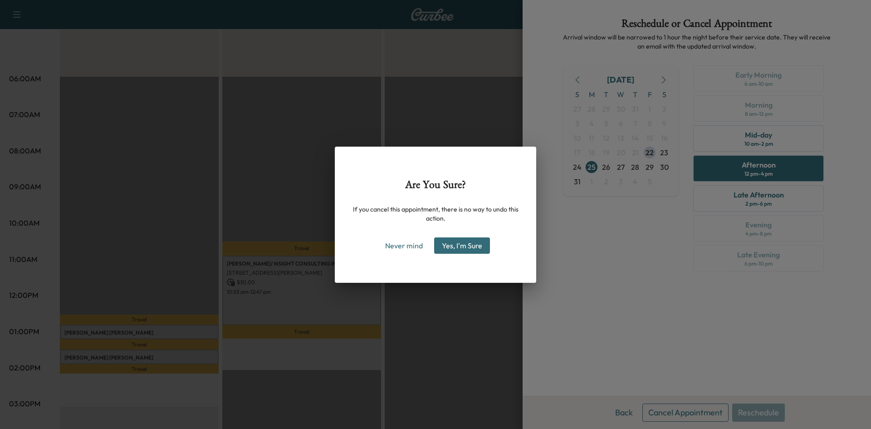
click at [479, 252] on button "Yes, I'm Sure" at bounding box center [462, 245] width 56 height 16
